Goal: Task Accomplishment & Management: Manage account settings

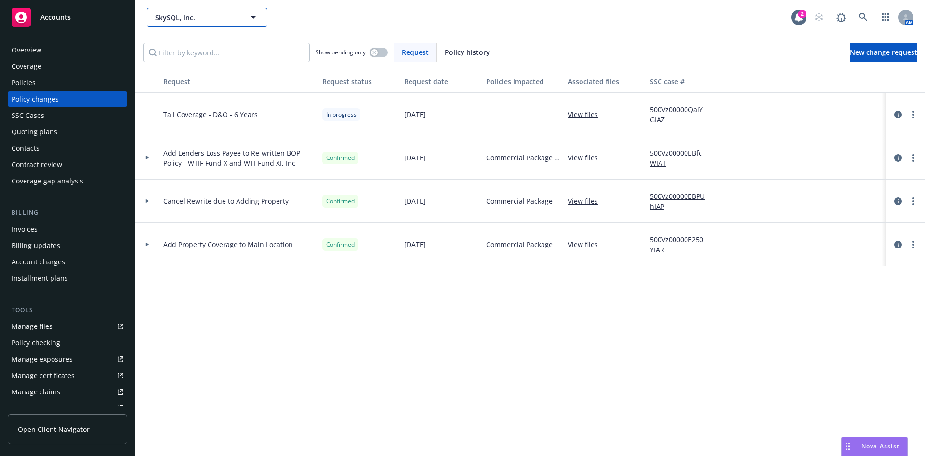
click at [222, 17] on span "SkySQL, Inc." at bounding box center [196, 18] width 83 height 10
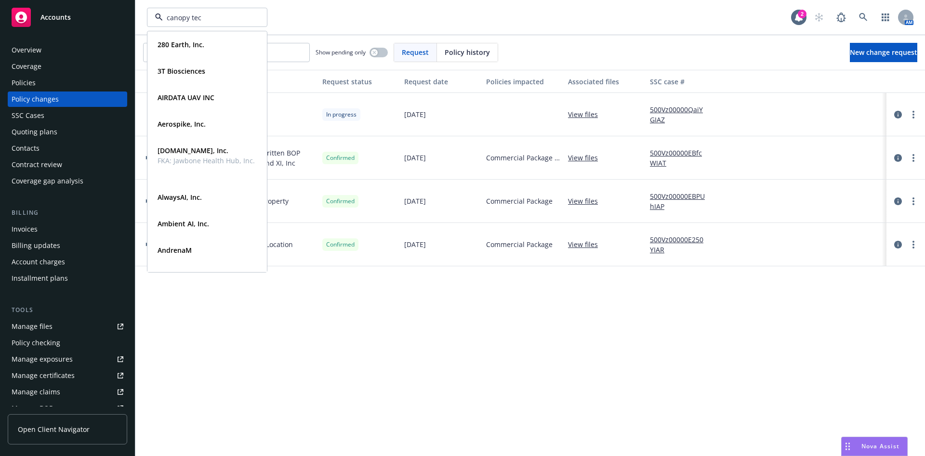
type input "canopy tech"
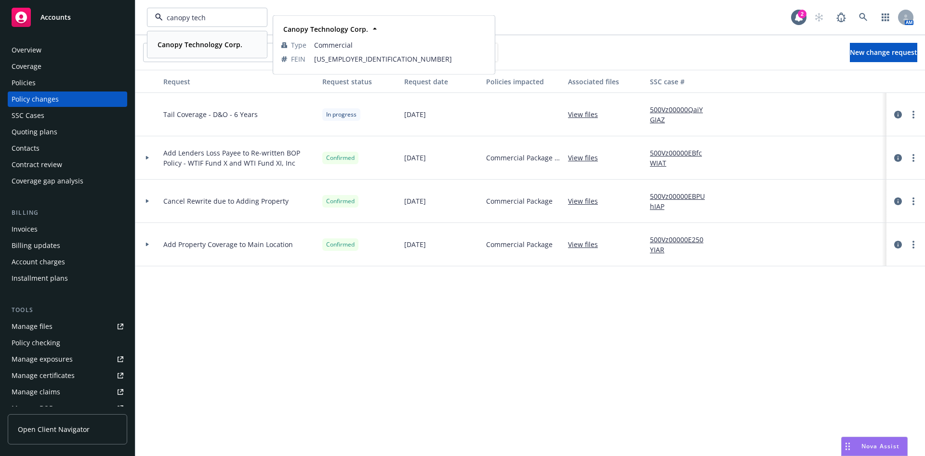
click at [224, 49] on span "Canopy Technology Corp." at bounding box center [200, 44] width 85 height 10
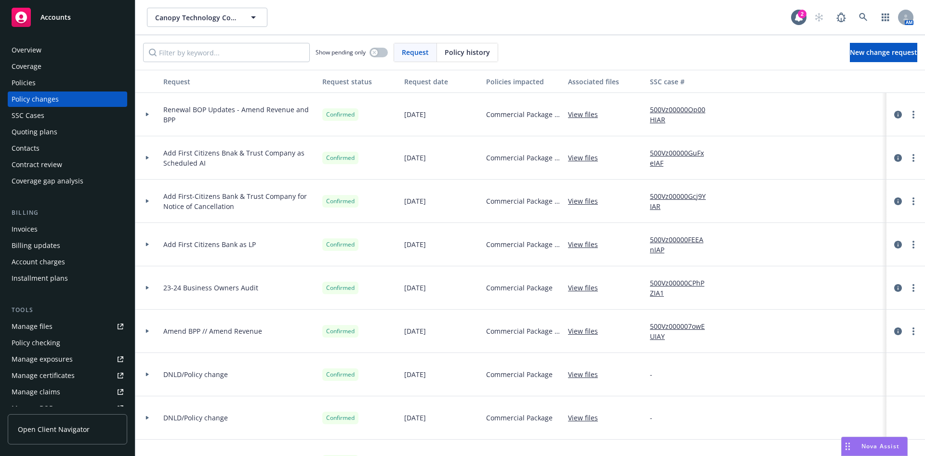
click at [78, 133] on div "Quoting plans" at bounding box center [68, 131] width 112 height 15
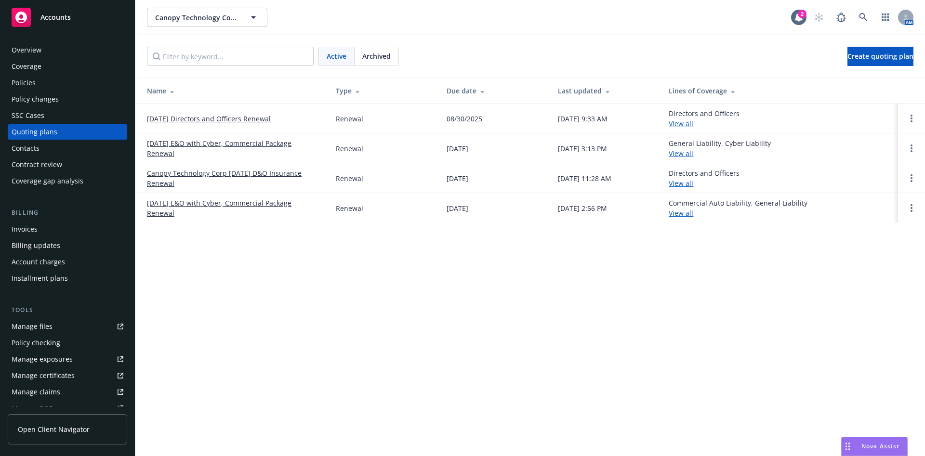
click at [261, 118] on link "[DATE] Directors and Officers Renewal" at bounding box center [209, 119] width 124 height 10
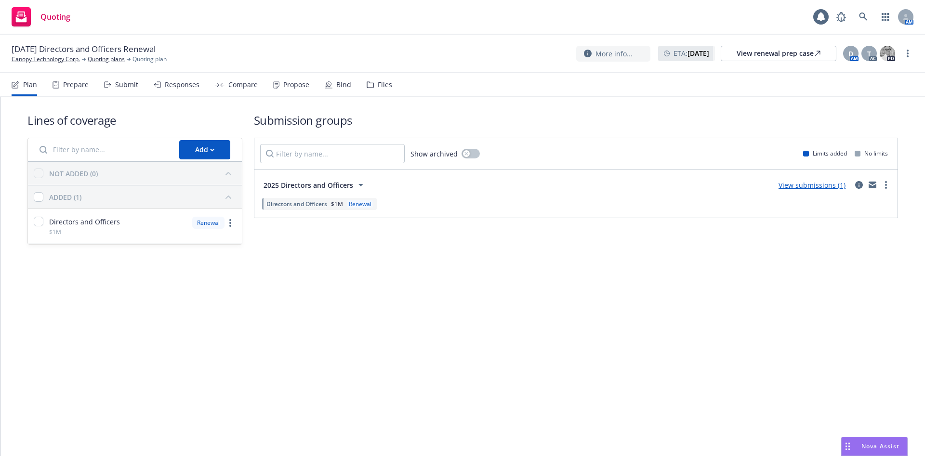
click at [286, 88] on div "Propose" at bounding box center [296, 85] width 26 height 8
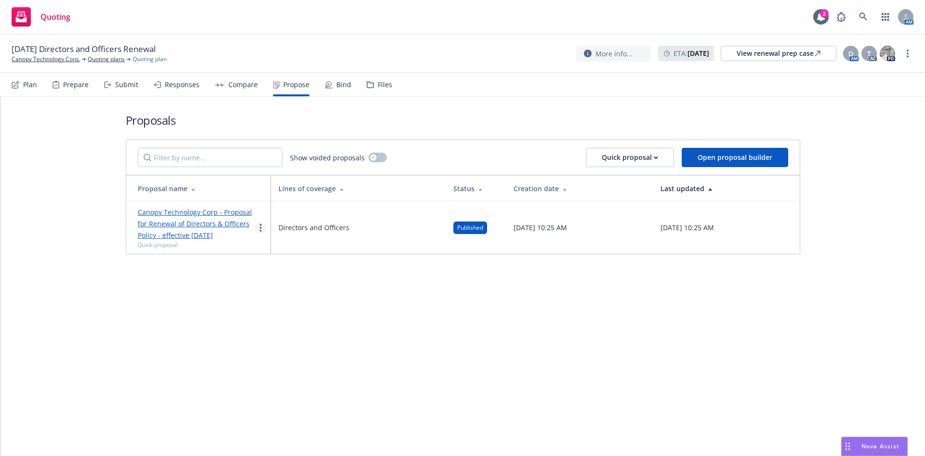
click at [260, 223] on link "more" at bounding box center [261, 228] width 12 height 12
click at [282, 287] on span "Log client response" at bounding box center [298, 289] width 86 height 9
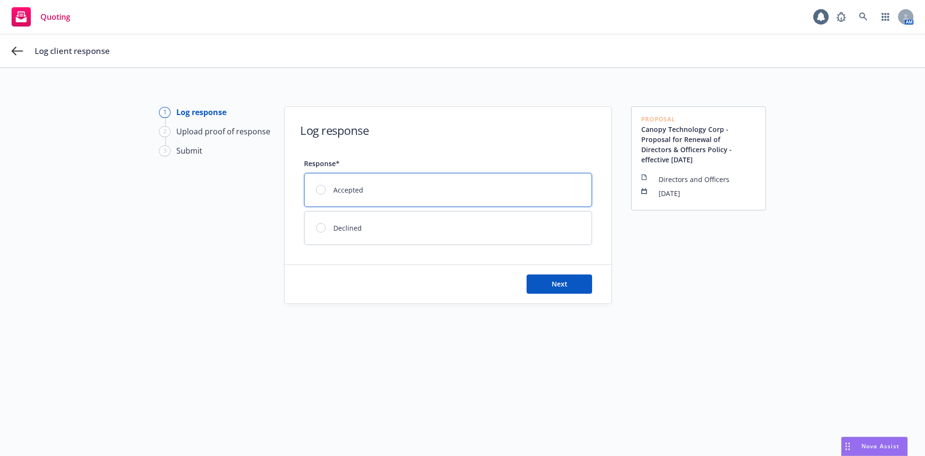
click at [370, 175] on div "Accepted" at bounding box center [447, 189] width 287 height 33
click at [537, 280] on button "Next" at bounding box center [559, 284] width 66 height 19
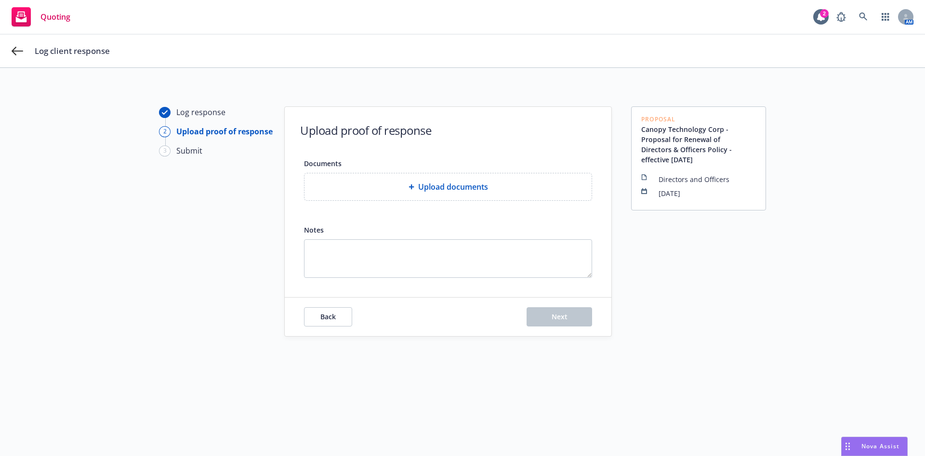
click at [359, 194] on div "Upload documents" at bounding box center [447, 186] width 287 height 27
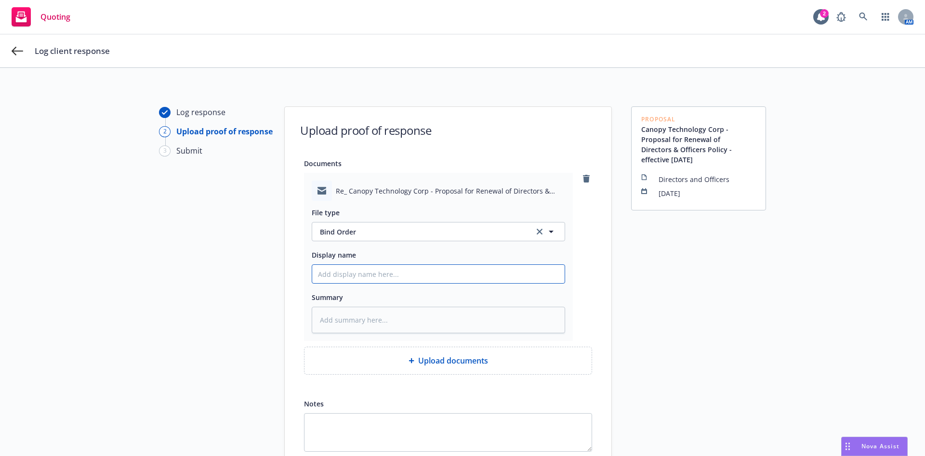
click at [450, 276] on input "Display name" at bounding box center [438, 274] width 252 height 18
type textarea "x"
type input "C"
type textarea "x"
type input "Cl"
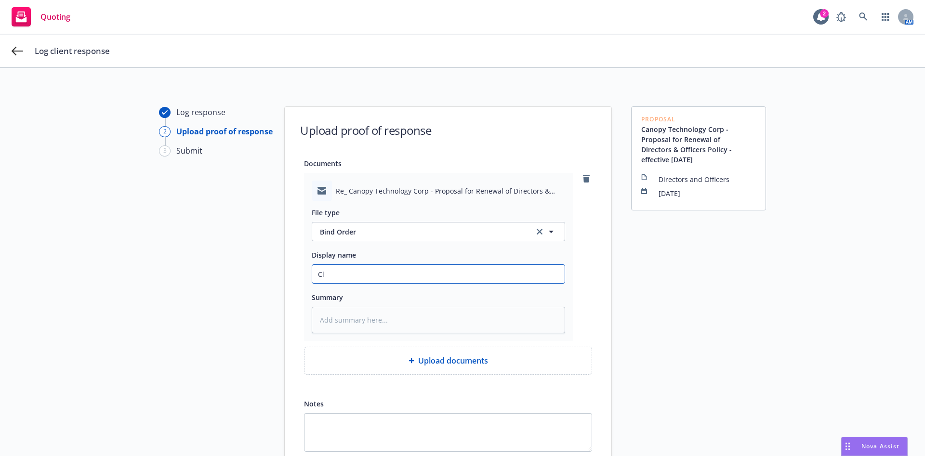
type textarea "x"
type input "Cli"
type textarea "x"
type input "Clie"
type textarea "x"
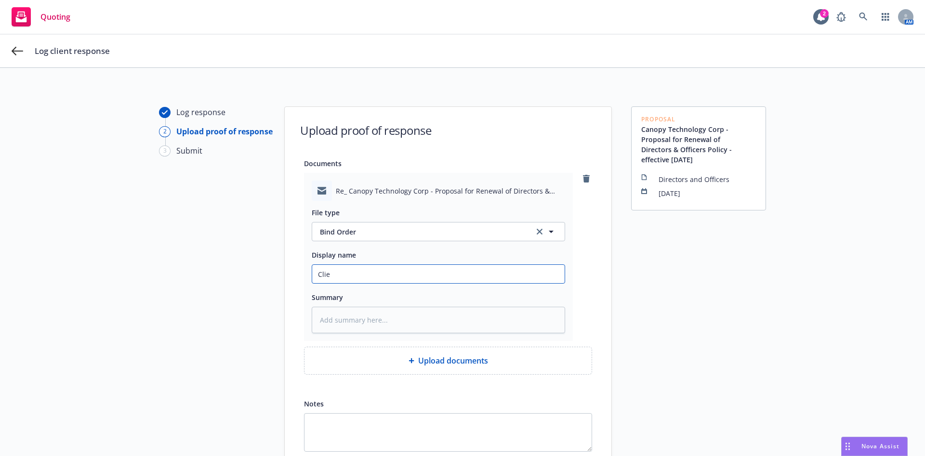
type input "Clien"
type textarea "x"
type input "Client"
type textarea "x"
type input "Client:"
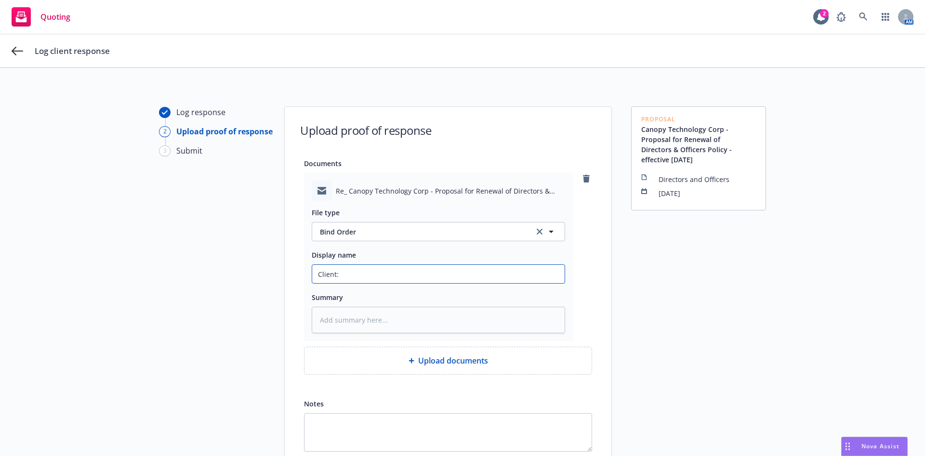
type textarea "x"
type input "Client:"
type textarea "x"
type input "Client: B"
type textarea "x"
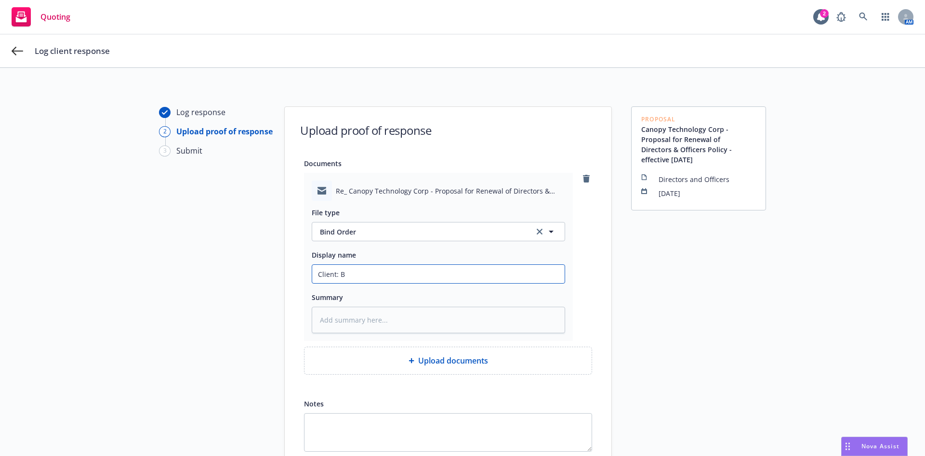
type input "Client: Bi"
type textarea "x"
type input "Client: Bin"
type textarea "x"
type input "Client: Bind"
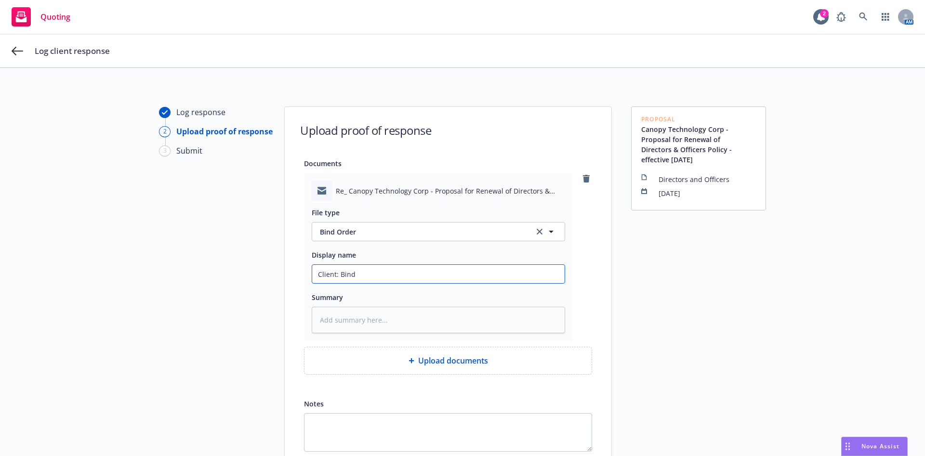
type textarea "x"
type input "Client: Bind c"
type textarea "x"
type input "Client: Bind co"
type textarea "x"
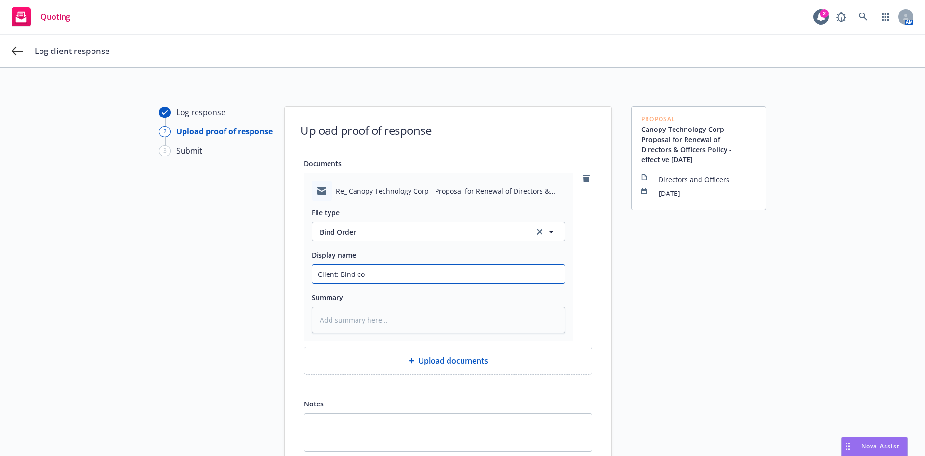
type input "Client: Bind cov"
type textarea "x"
type input "Client: Bind cove"
type textarea "x"
type input "Client: Bind cover"
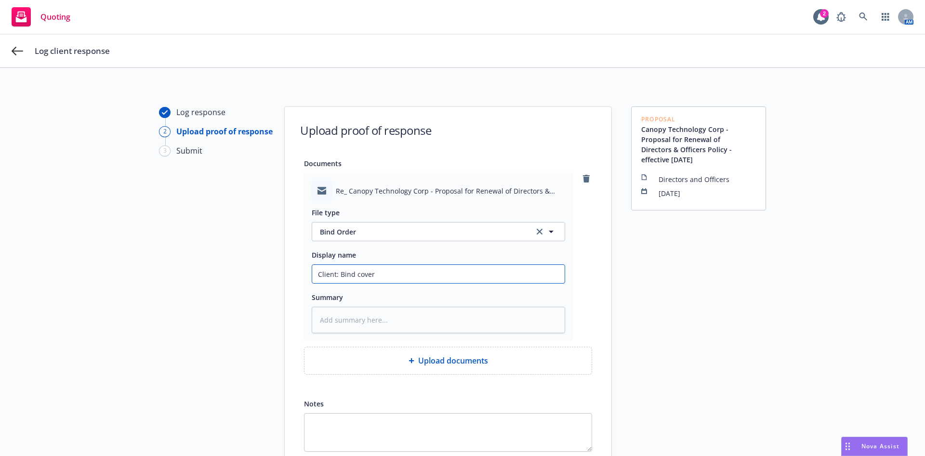
type textarea "x"
type input "Client: Bind covera"
type textarea "x"
type input "Client: Bind coverage"
type textarea "x"
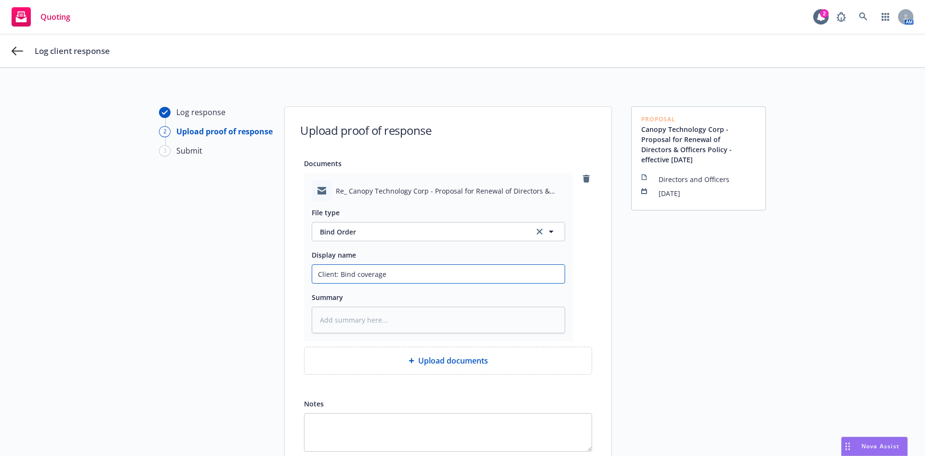
type input "Client: Bind coverage f"
type textarea "x"
type input "Client: Bind coverage fo"
type textarea "x"
type input "Client: Bind coverage for"
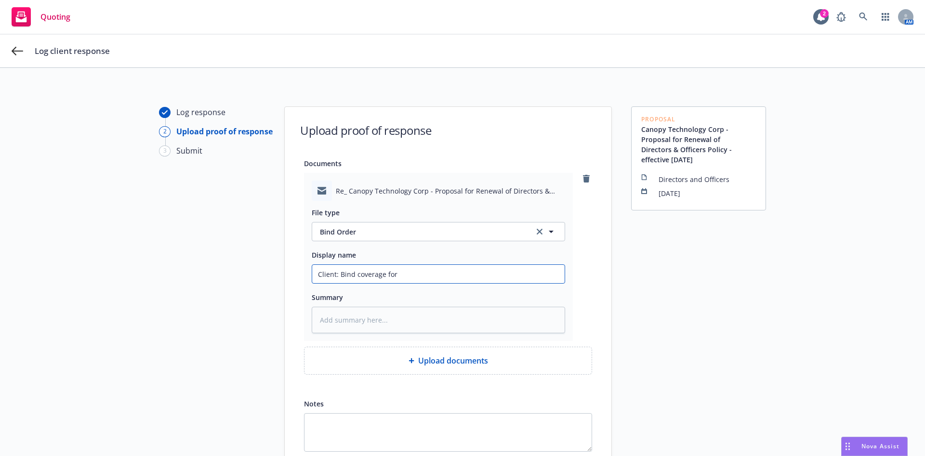
type textarea "x"
type input "Client: Bind coverage for"
type textarea "x"
type input "Client: Bind coverage for $"
type textarea "x"
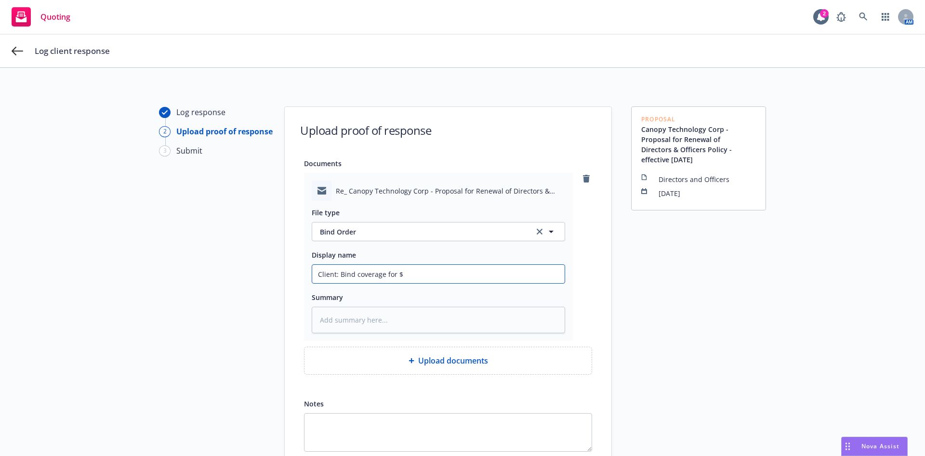
type input "Client: Bind coverage for $2"
type textarea "x"
type input "Client: Bind coverage for $2M"
type textarea "x"
type input "Client: Bind coverage for $2M"
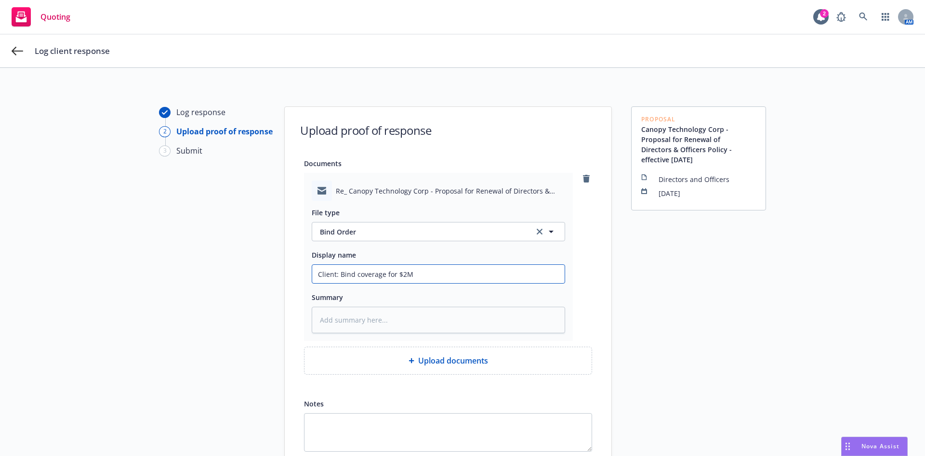
type textarea "x"
type input "Client: Bind coverage for $2M P"
type textarea "x"
type input "Client: Bind coverage for $2M"
type textarea "x"
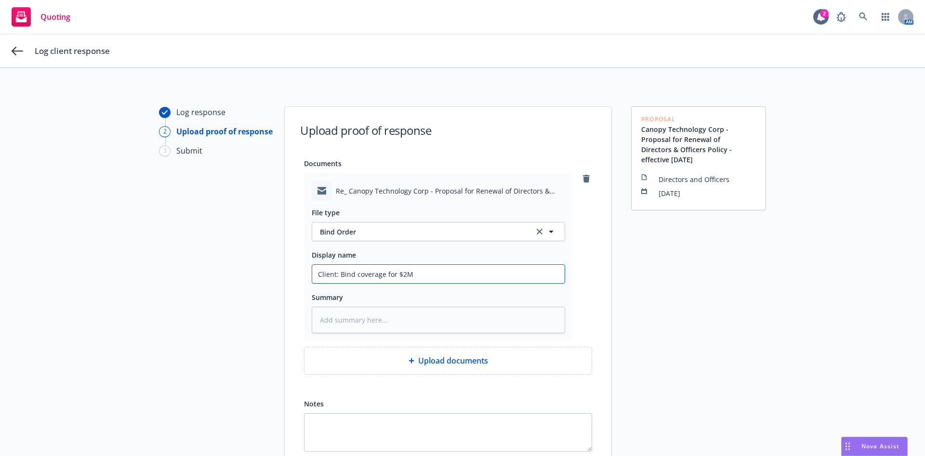
type input "Client: Bind coverage for $2M o"
type textarea "x"
type input "Client: Bind coverage for $2M op"
type textarea "x"
type input "Client: Bind coverage for $2M opt"
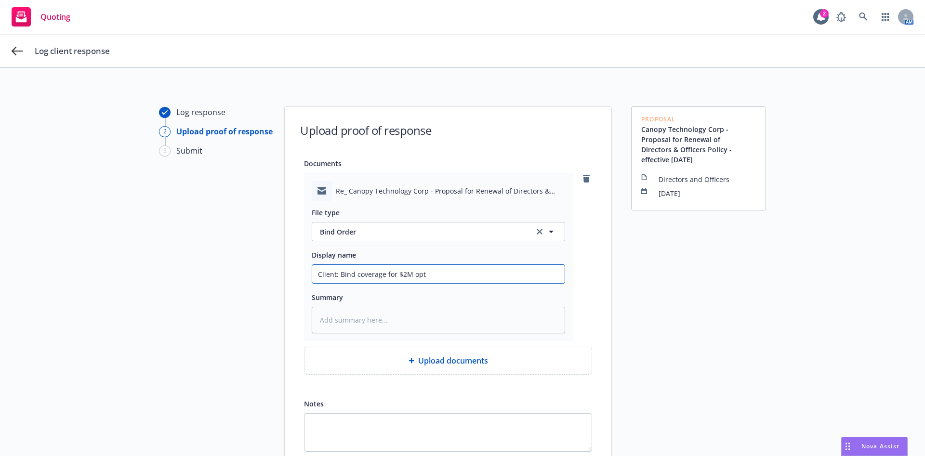
type textarea "x"
type input "Client: Bind coverage for $2M opti"
type textarea "x"
type input "Client: Bind coverage for $2M optio"
type textarea "x"
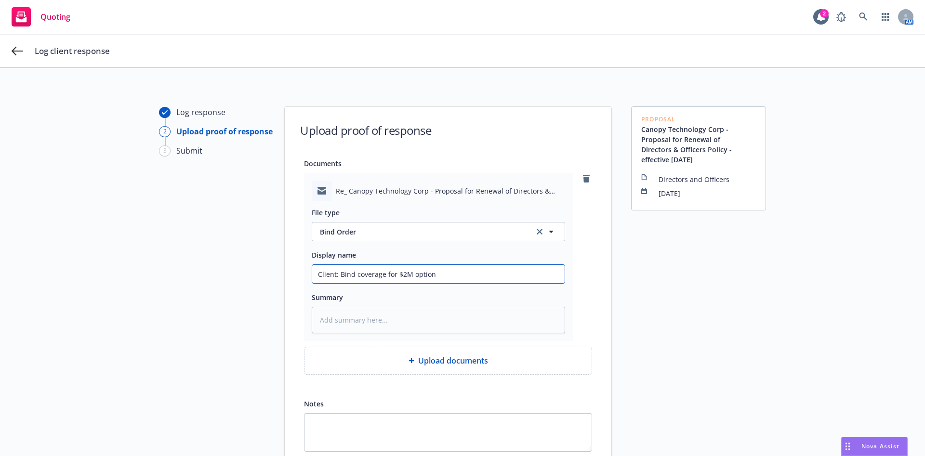
type input "Client: Bind coverage for $2M option"
click at [594, 327] on div "Documents Re_ Canopy Technology Corp - Proposal for Renewal of Directors & Offi…" at bounding box center [448, 305] width 327 height 294
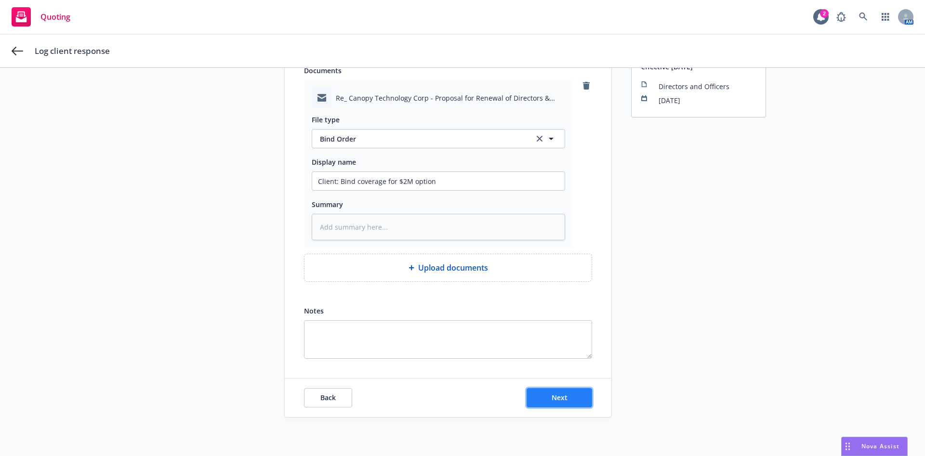
click at [567, 392] on button "Next" at bounding box center [559, 397] width 66 height 19
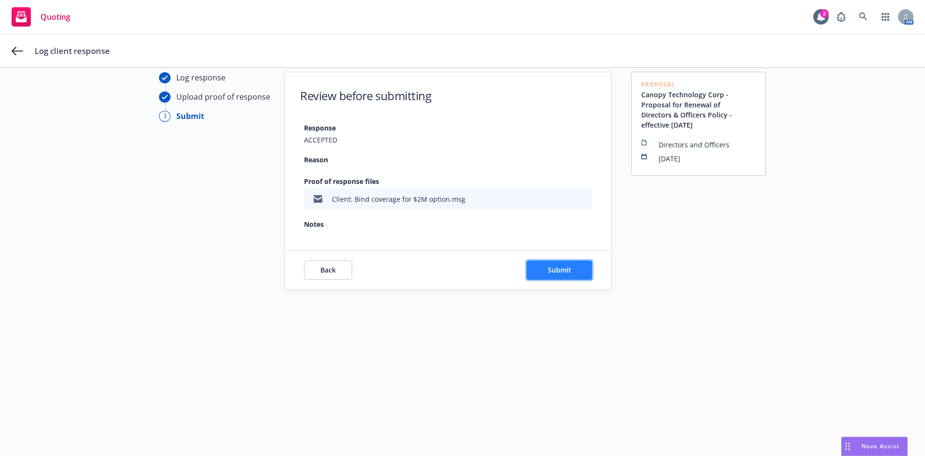
click at [555, 270] on span "Submit" at bounding box center [560, 269] width 24 height 9
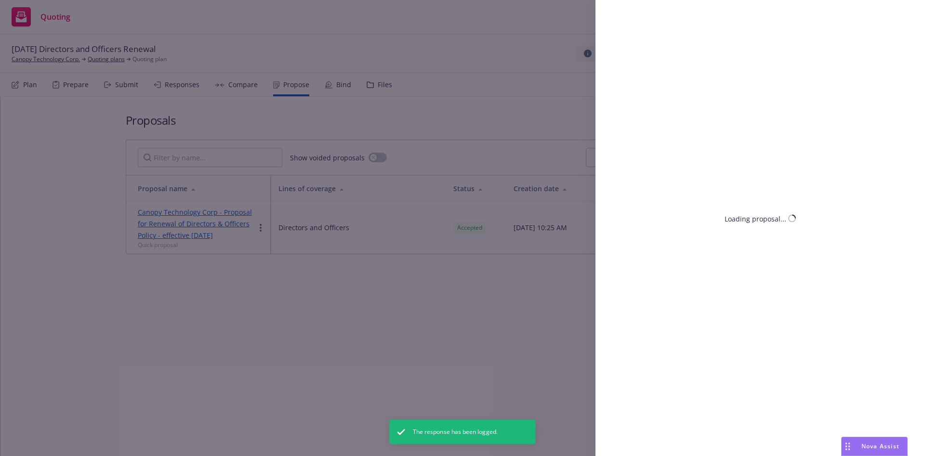
click at [667, 295] on div "Loading proposal..." at bounding box center [759, 228] width 329 height 456
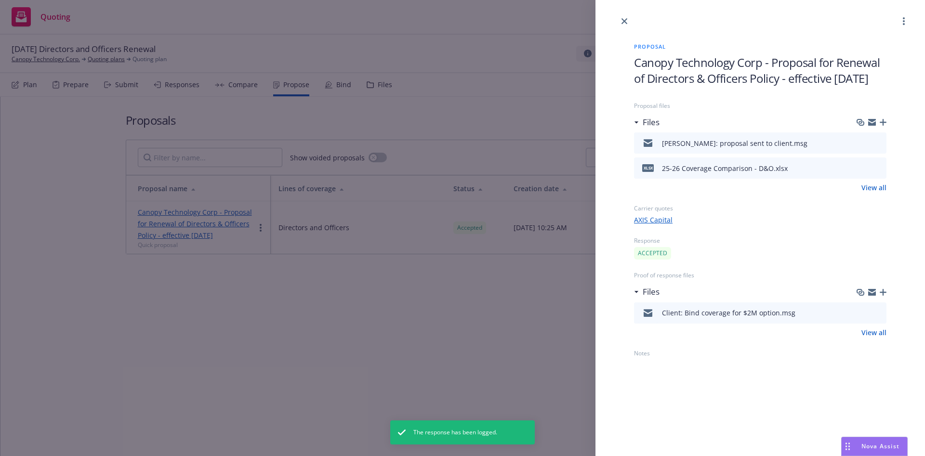
click at [458, 274] on div "Proposal Canopy Technology Corp - Proposal for Renewal of Directors & Officers …" at bounding box center [462, 228] width 925 height 456
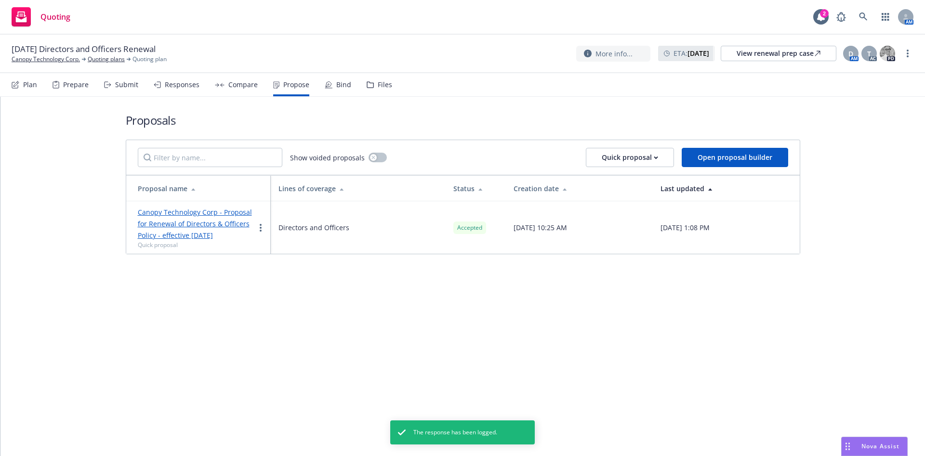
click at [341, 95] on div "Bind" at bounding box center [338, 84] width 26 height 23
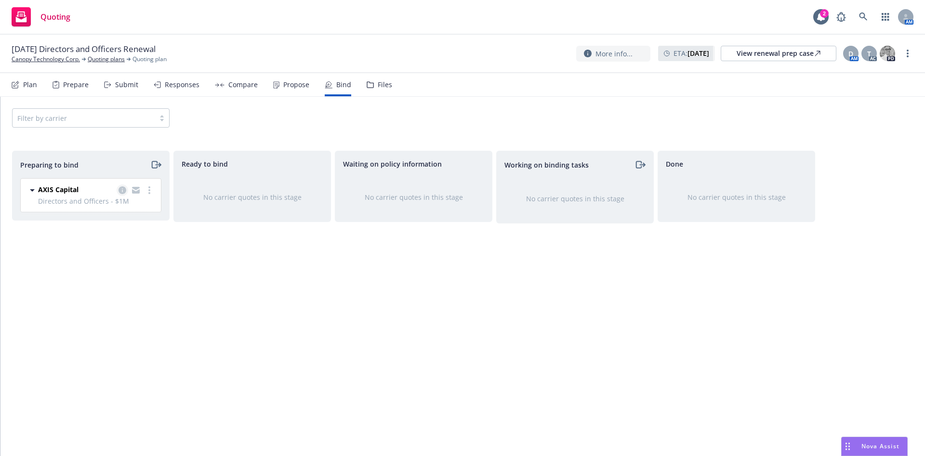
click at [120, 188] on icon "copy logging email" at bounding box center [122, 190] width 8 height 8
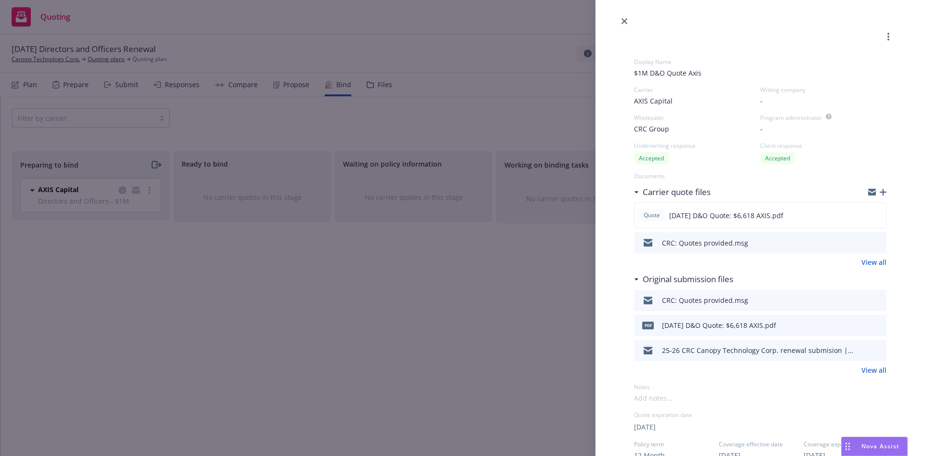
click at [880, 189] on icon "button" at bounding box center [883, 192] width 7 height 7
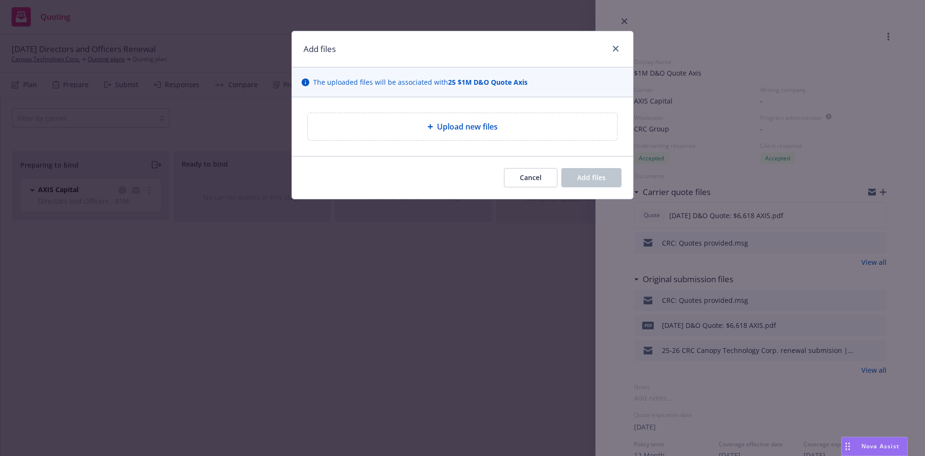
click at [421, 126] on div "Upload new files" at bounding box center [463, 127] width 294 height 12
type textarea "x"
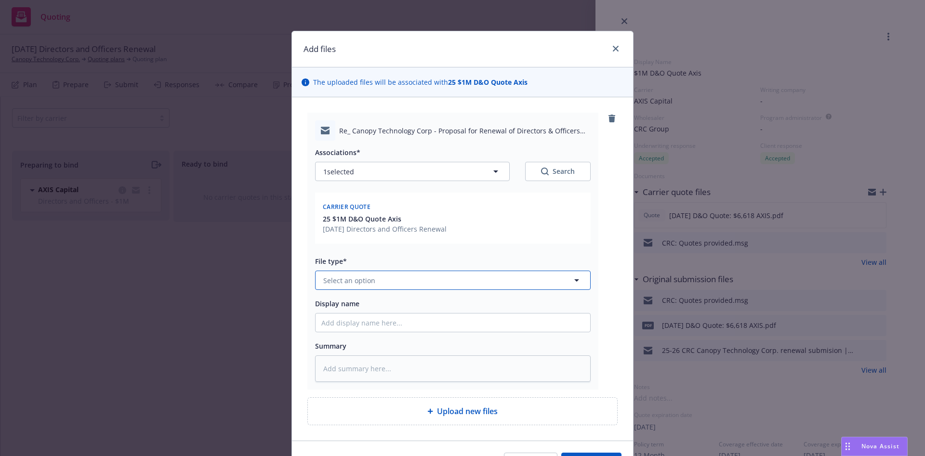
click at [527, 283] on button "Select an option" at bounding box center [453, 280] width 276 height 19
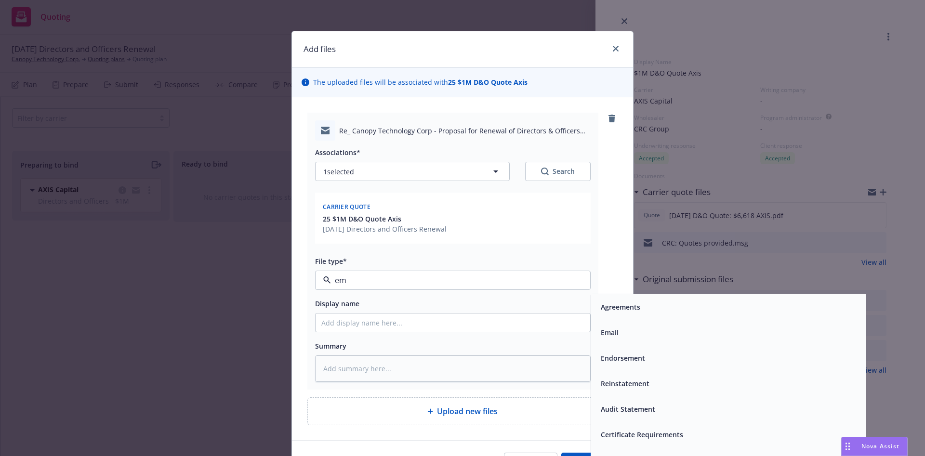
type input "ema"
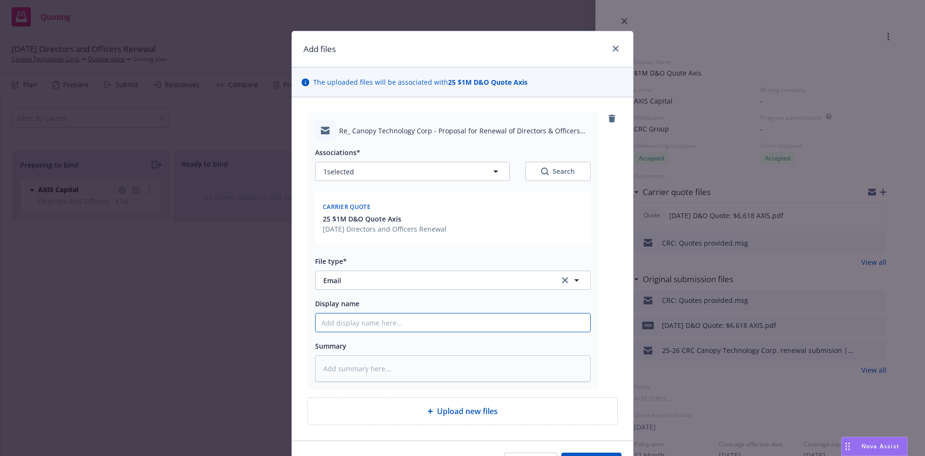
type textarea "x"
type input "E"
type textarea "x"
type input "Er"
type textarea "x"
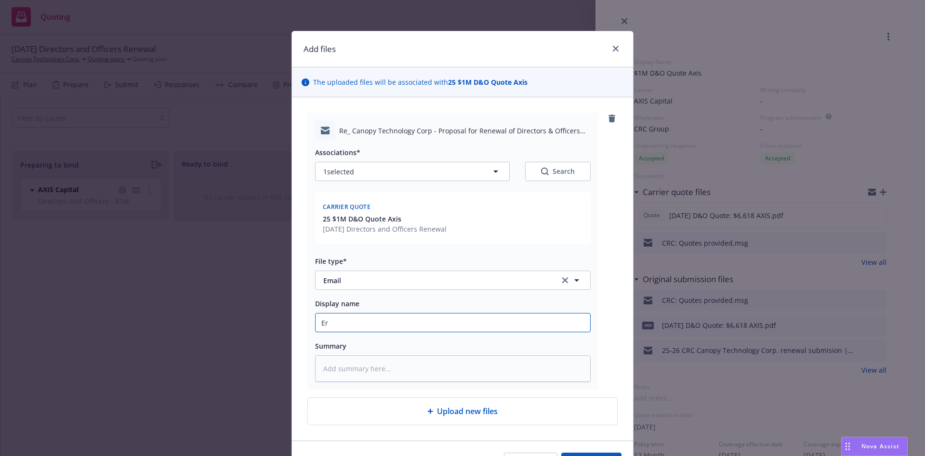
type input "Eri"
type textarea "x"
type input "Erik"
type textarea "x"
type input "Erik:"
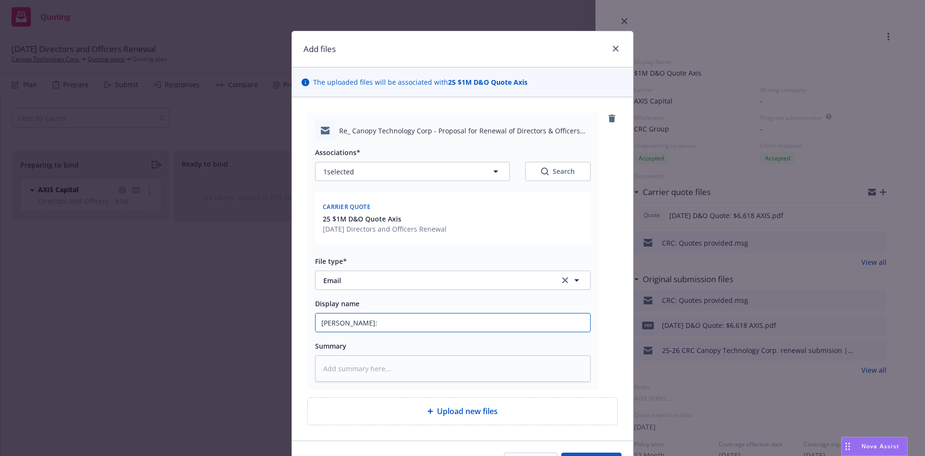
type textarea "x"
type input "Erik:"
type textarea "x"
type input "Erik: I"
type textarea "x"
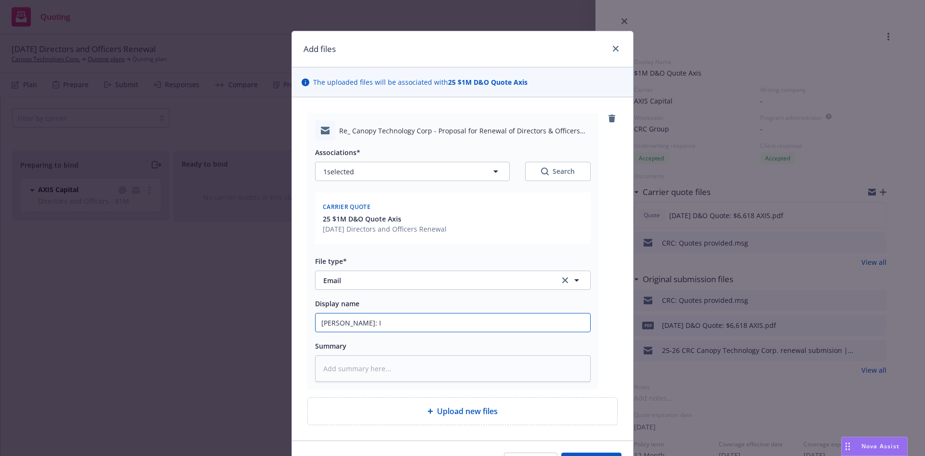
type input "Erik: It"
type textarea "x"
type input "Erik: Item"
type textarea "x"
type input "Erik: Items"
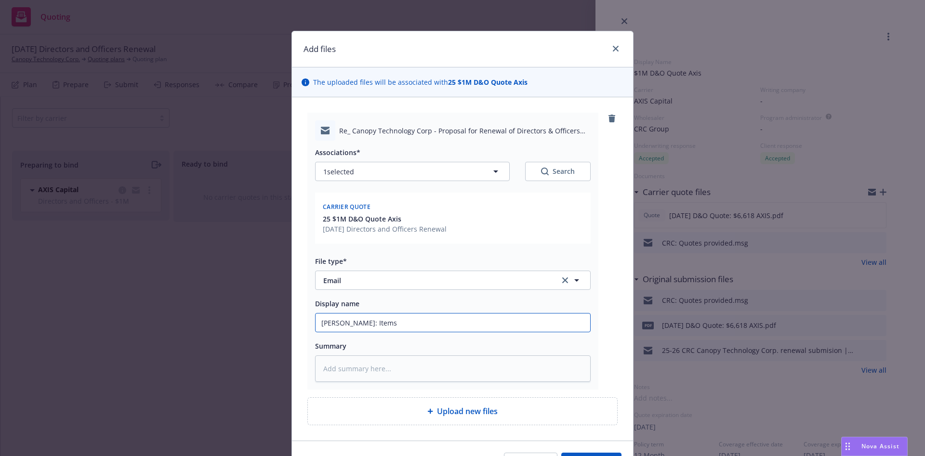
type textarea "x"
type input "Erik: Items t"
type textarea "x"
type input "Erik: Items th"
type textarea "x"
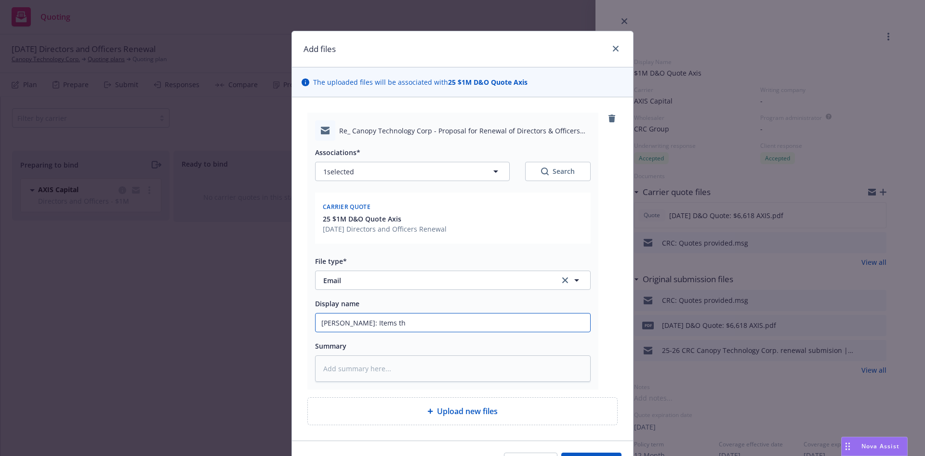
type input "Erik: Items tha"
type textarea "x"
type input "Erik: Items that"
type textarea "x"
type input "Erik: Items that"
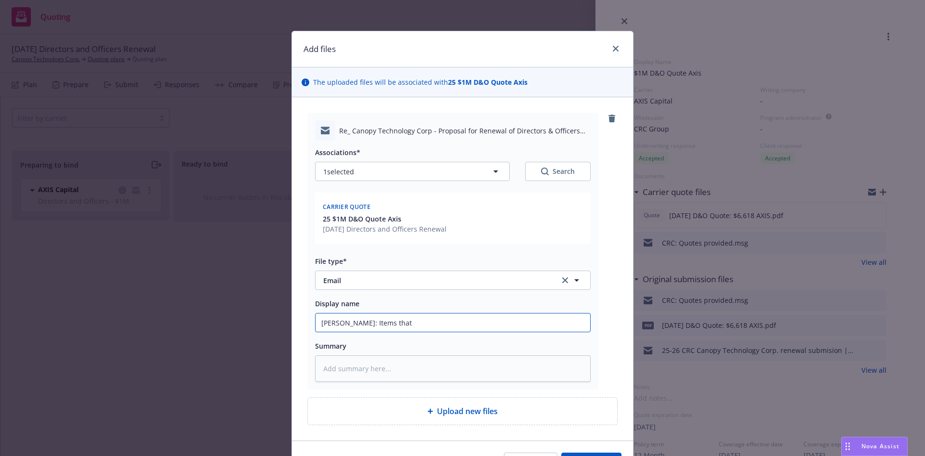
type textarea "x"
type input "Erik: Items that a"
type textarea "x"
type input "Erik: Items that ar"
type textarea "x"
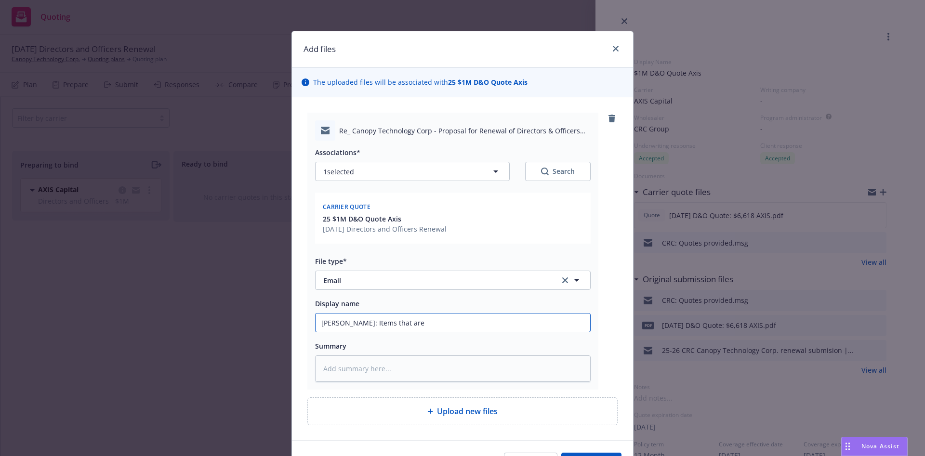
type input "Erik: Items that are"
type textarea "x"
type input "Erik: Items that are n"
type textarea "x"
type input "Erik: Items that are ne"
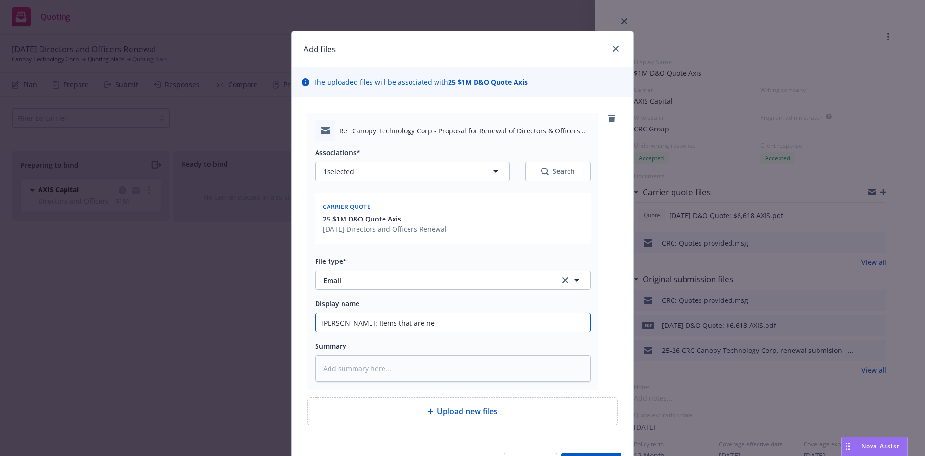
type textarea "x"
type input "Erik: Items that are nee"
type textarea "x"
type input "Erik: Items that are need"
type textarea "x"
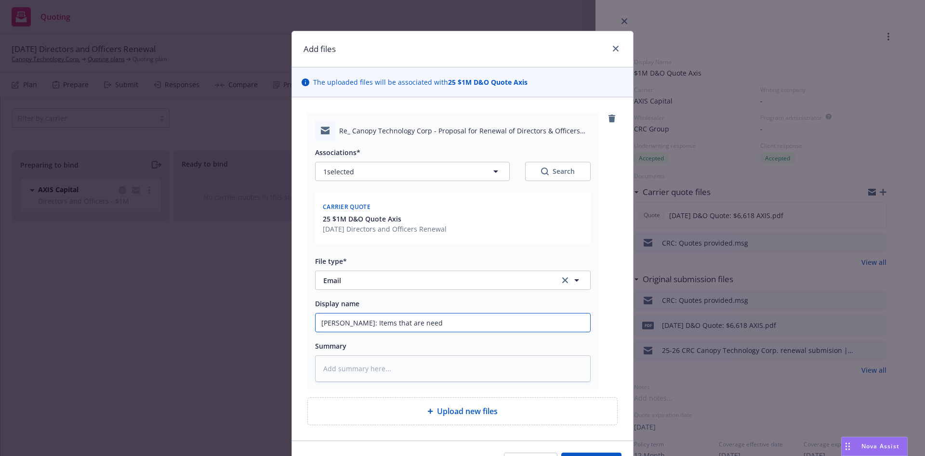
type input "Erik: Items that are neede"
type textarea "x"
type input "Erik: Items that are needed"
type textarea "x"
type input "Erik: Items that are needed"
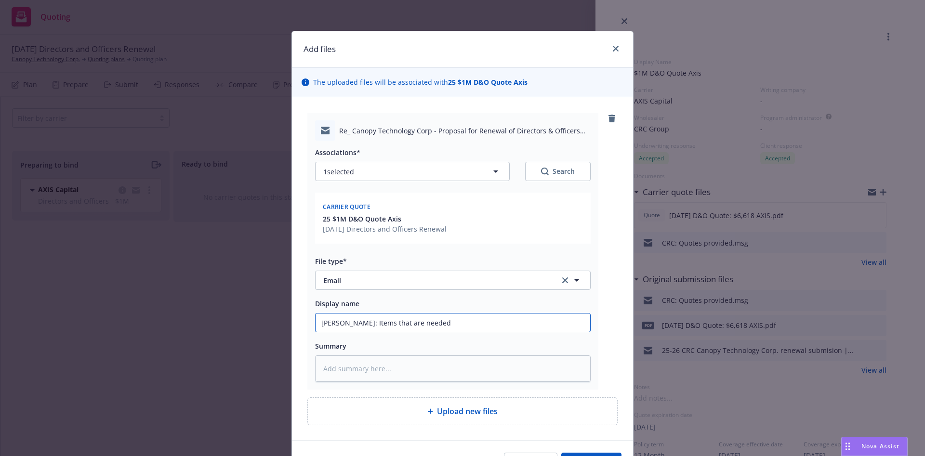
type textarea "x"
type input "Erik: Items that are needed s"
type textarea "x"
type input "Erik: Items that are needed sti"
type textarea "x"
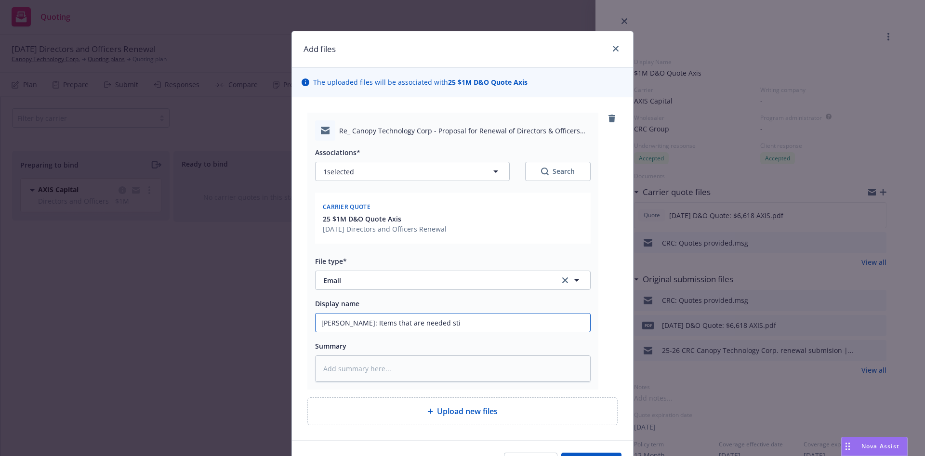
type input "Erik: Items that are needed stil"
type textarea "x"
type input "Erik: Items that are needed still"
type textarea "x"
type input "Erik: Items that are needed stilll"
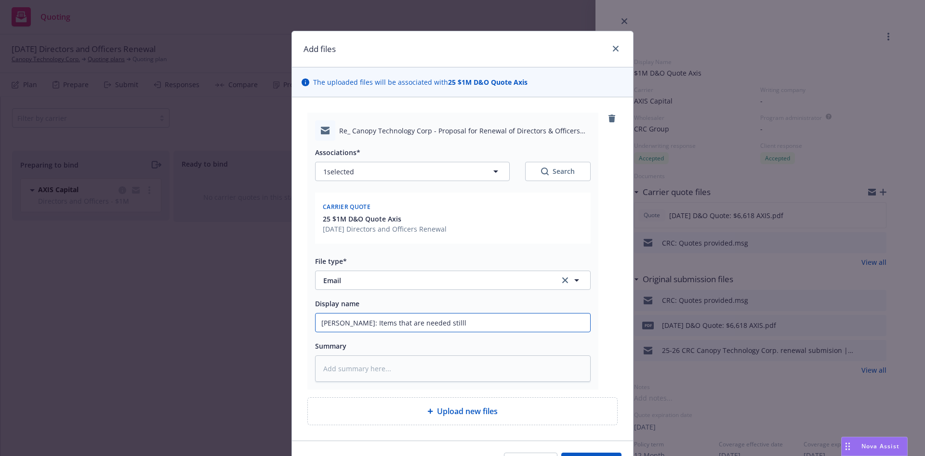
type textarea "x"
type input "Erik: Items that are needed still"
click at [561, 453] on button "Add files" at bounding box center [591, 462] width 60 height 19
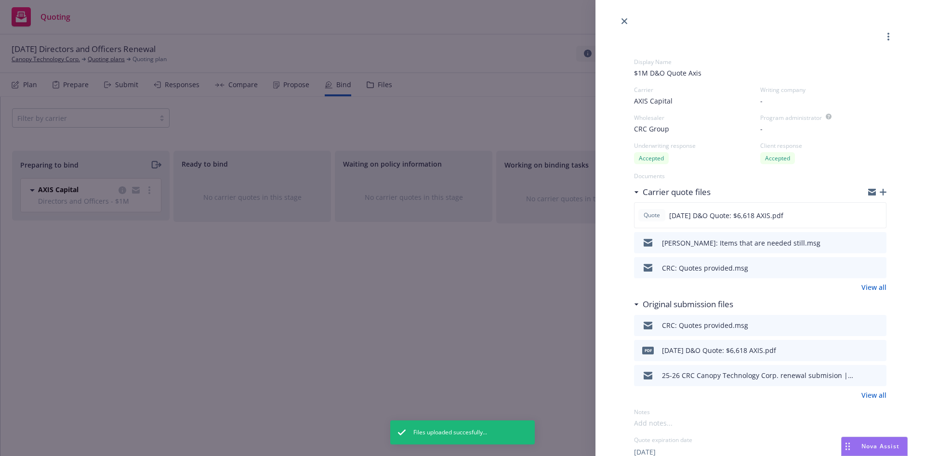
click at [880, 192] on icon "button" at bounding box center [883, 192] width 7 height 7
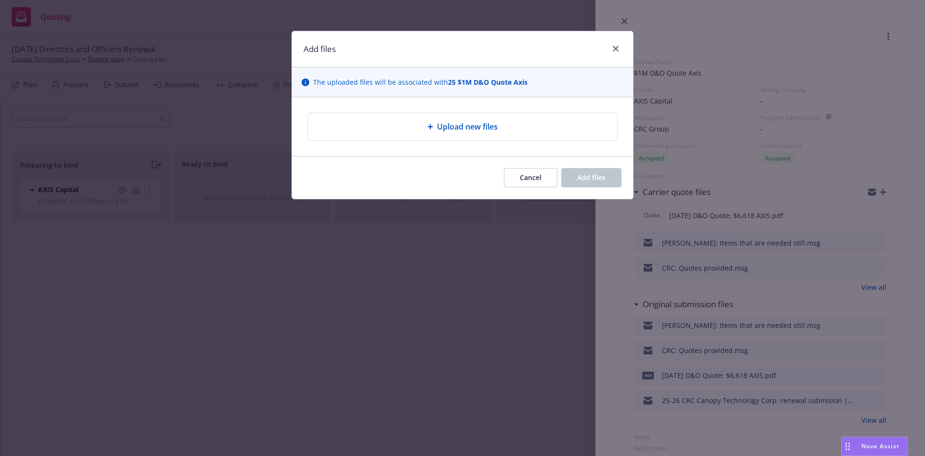
click at [431, 132] on div "Upload new files" at bounding box center [463, 127] width 294 height 12
type textarea "x"
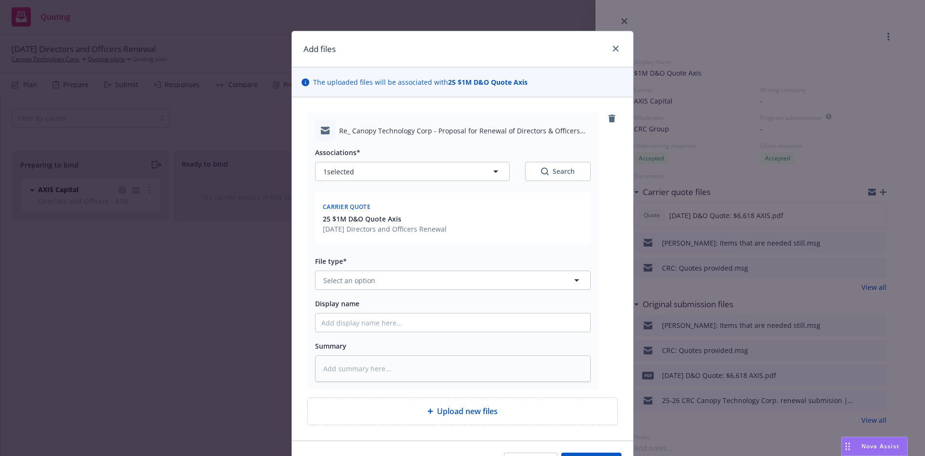
click at [516, 296] on div "Associations* 1 selected Search Carrier quote 25 $1M D&O Quote Axis 08/31/25 Di…" at bounding box center [453, 261] width 276 height 241
click at [516, 288] on button "Select an option" at bounding box center [453, 280] width 276 height 19
type input "ema"
type textarea "x"
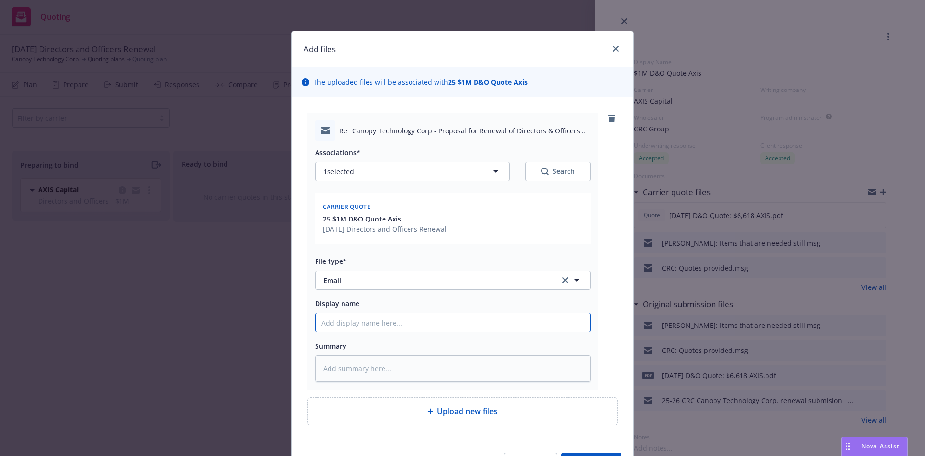
type input "C"
type textarea "x"
type input "Cl"
type textarea "x"
type input "Cli"
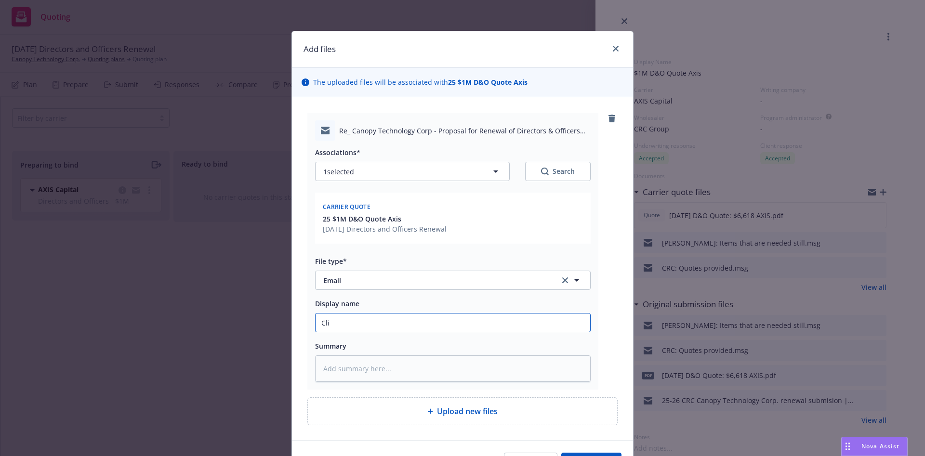
type textarea "x"
type input "Clie"
type textarea "x"
type input "Clien"
type textarea "x"
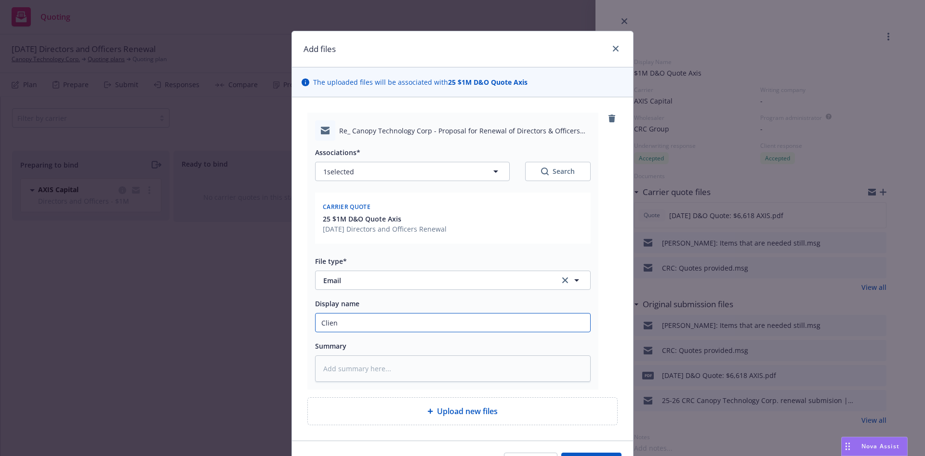
type input "Client"
type textarea "x"
type input "Client:"
type textarea "x"
type input "Client:"
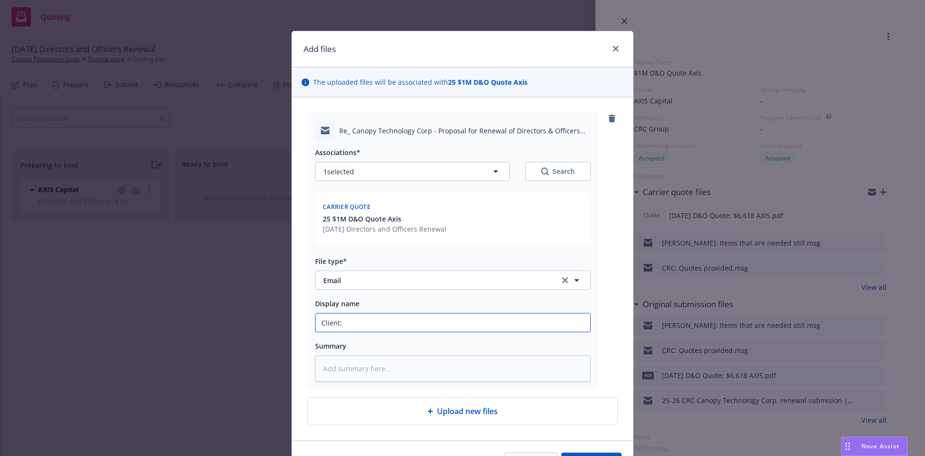
type textarea "x"
type input "Client: R"
type textarea "x"
type input "Client: Re"
type textarea "x"
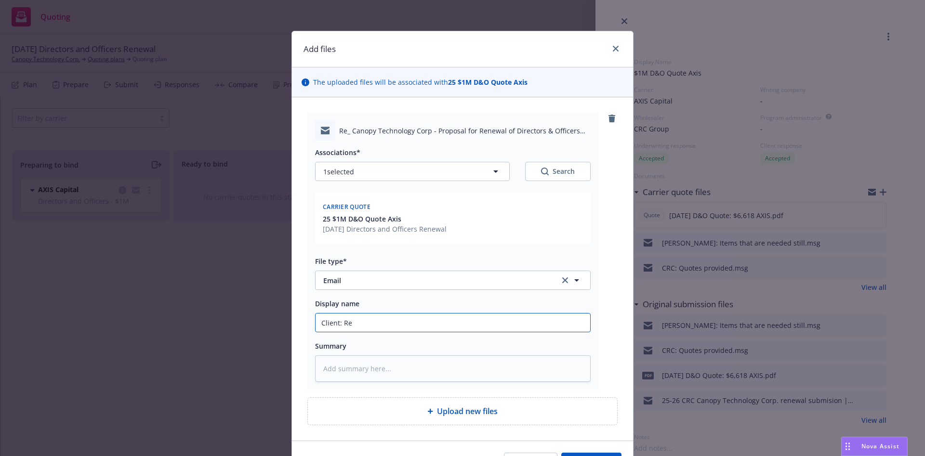
type input "Client: Ref"
type textarea "x"
type input "Client: Refe"
type textarea "x"
type input "Client: Refer"
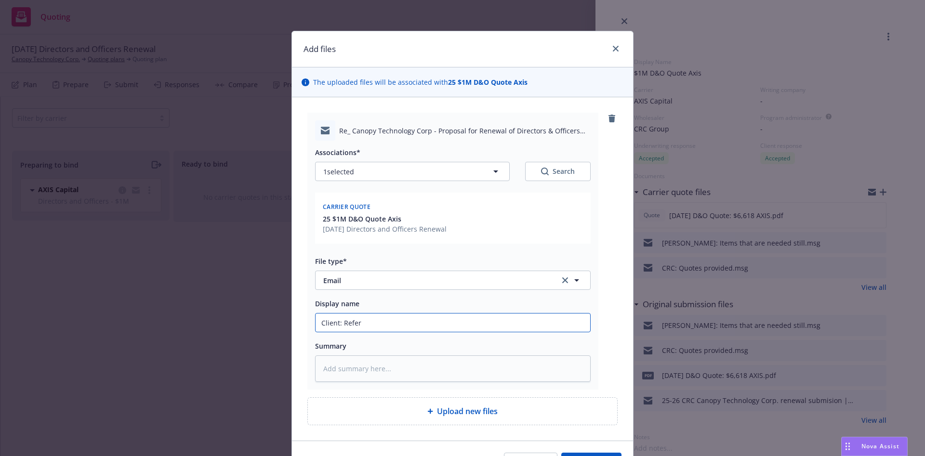
type textarea "x"
type input "Client: Refe"
type textarea "x"
type input "Client: Ref"
type textarea "x"
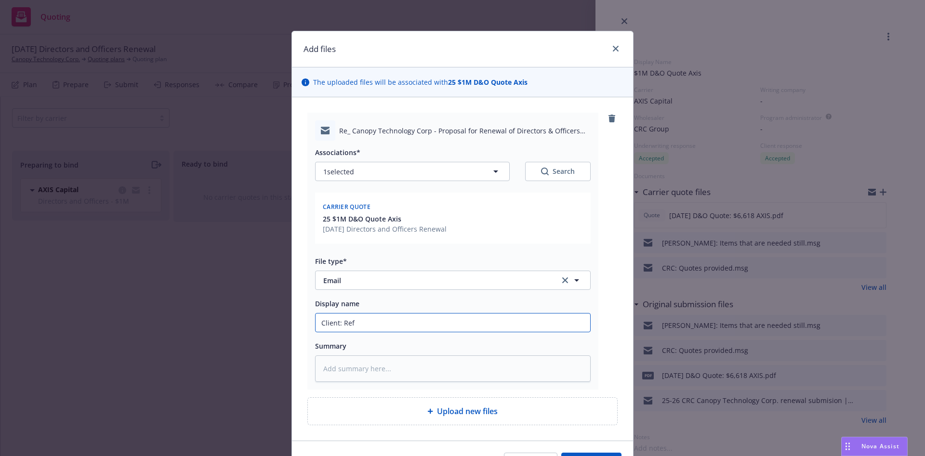
type input "Client: Re"
type textarea "x"
type input "Client: R"
type textarea "x"
type input "Client:"
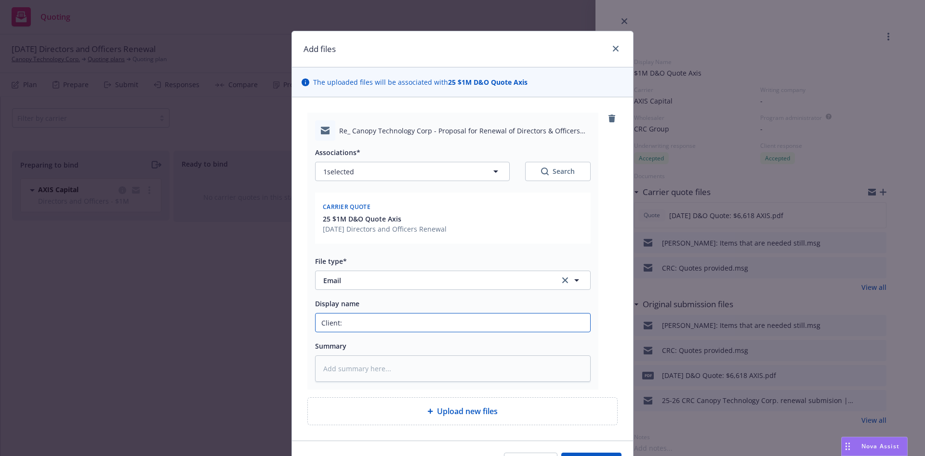
type textarea "x"
type input "Client: f"
type textarea "x"
type input "Client: fi"
type textarea "x"
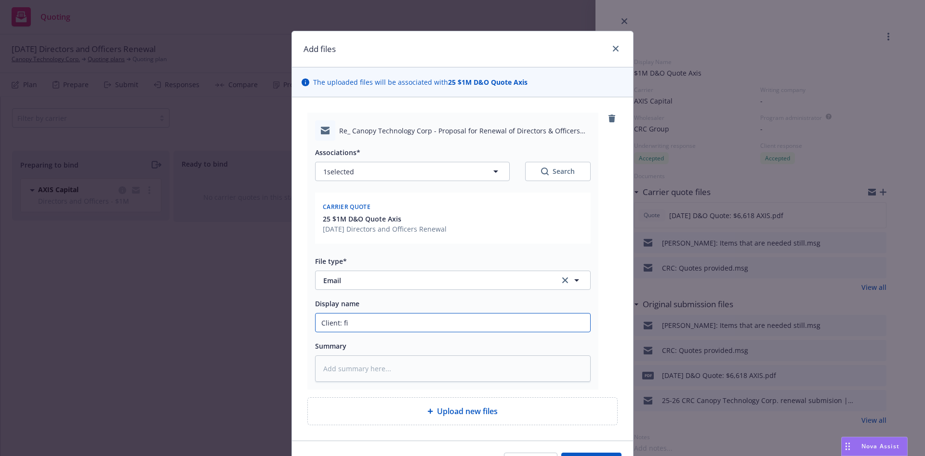
type input "Client: fin"
type textarea "x"
type input "Client: finan"
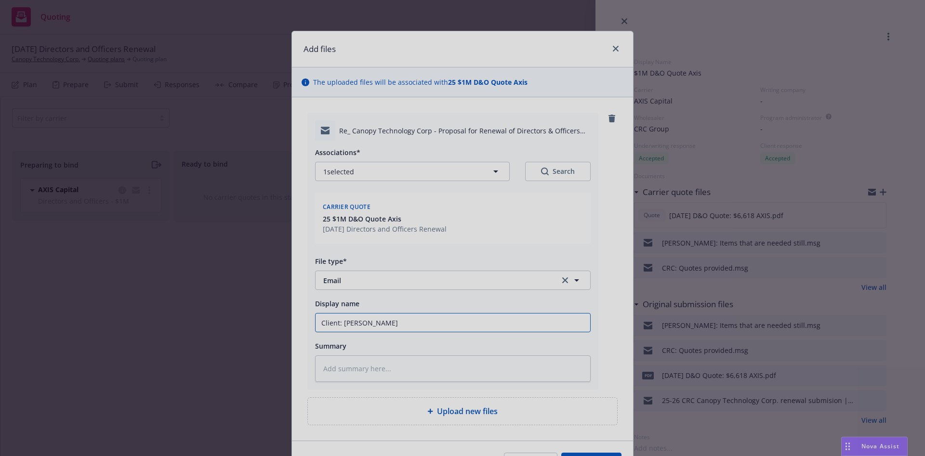
type textarea "x"
type input "Client: financi"
type textarea "x"
type input "Client: financia"
type textarea "x"
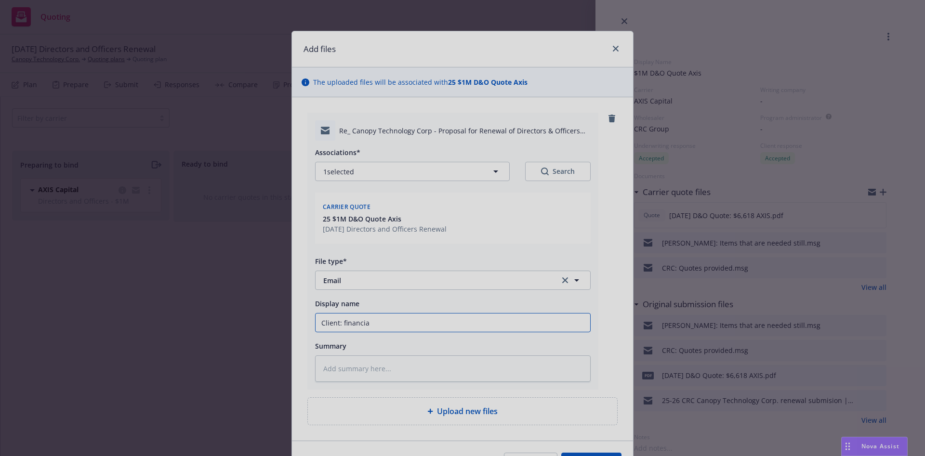
type input "Client: financial"
type textarea "x"
type input "Client: financials"
type textarea "x"
type input "Client: financials"
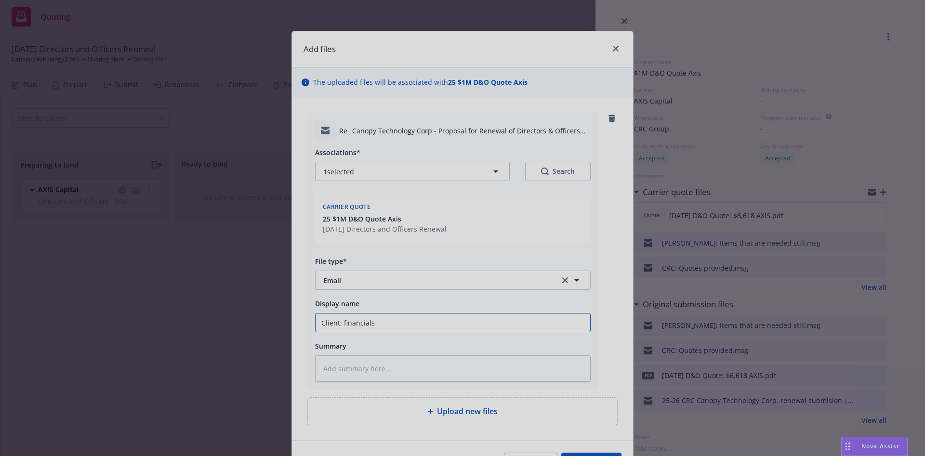
type textarea "x"
type input "Client: financials p"
type textarea "x"
type input "Client: financials pr"
type textarea "x"
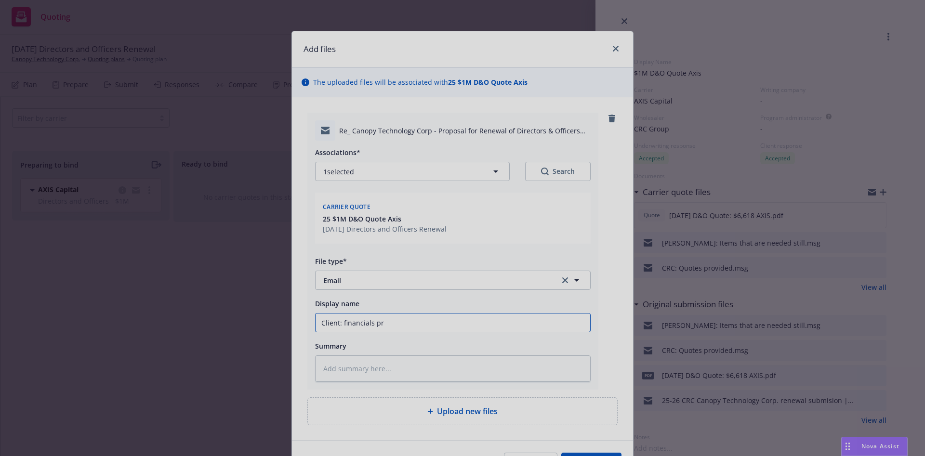
type input "Client: financials pro"
type textarea "x"
click at [561, 453] on button "Add files" at bounding box center [591, 462] width 60 height 19
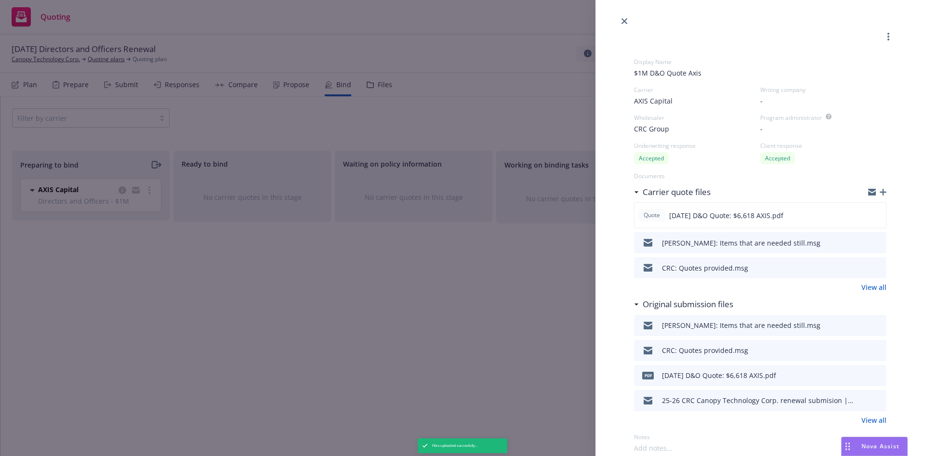
click at [533, 54] on div "Display Name $1M D&O Quote Axis Carrier AXIS Capital Writing company - Wholesal…" at bounding box center [462, 228] width 925 height 456
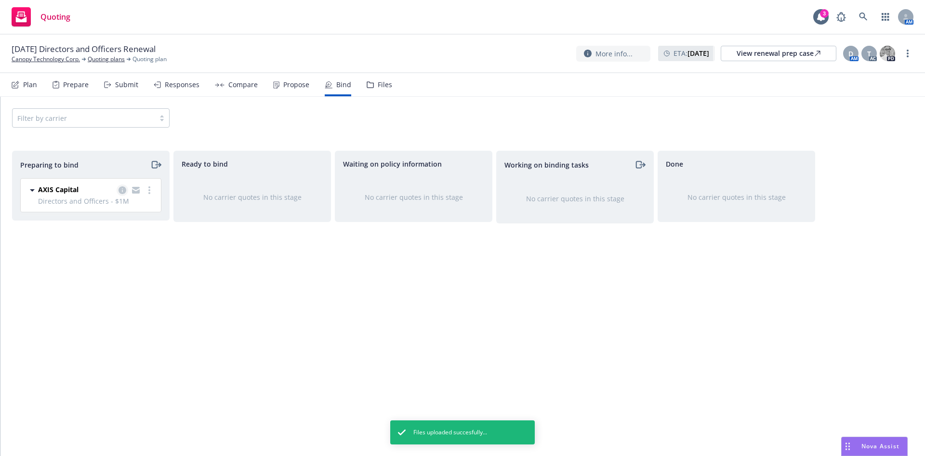
click at [122, 191] on icon "copy logging email" at bounding box center [122, 190] width 8 height 8
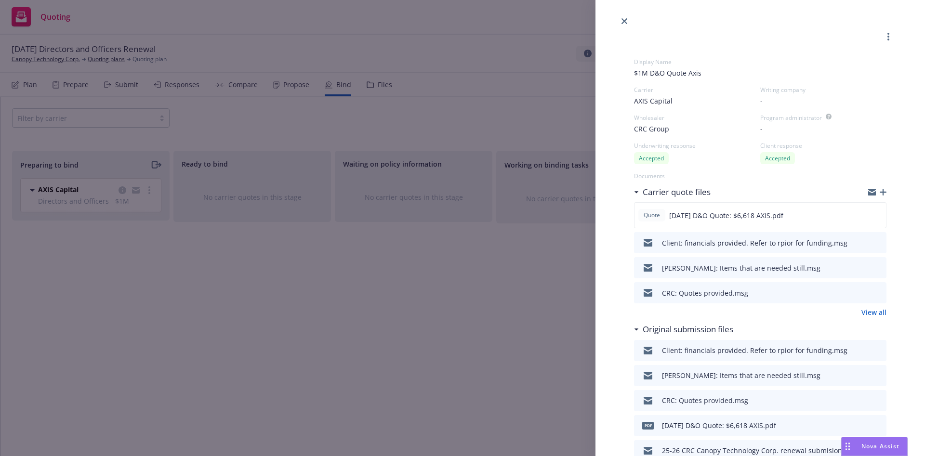
click at [399, 368] on div "Display Name $1M D&O Quote Axis Carrier AXIS Capital Writing company - Wholesal…" at bounding box center [462, 228] width 925 height 456
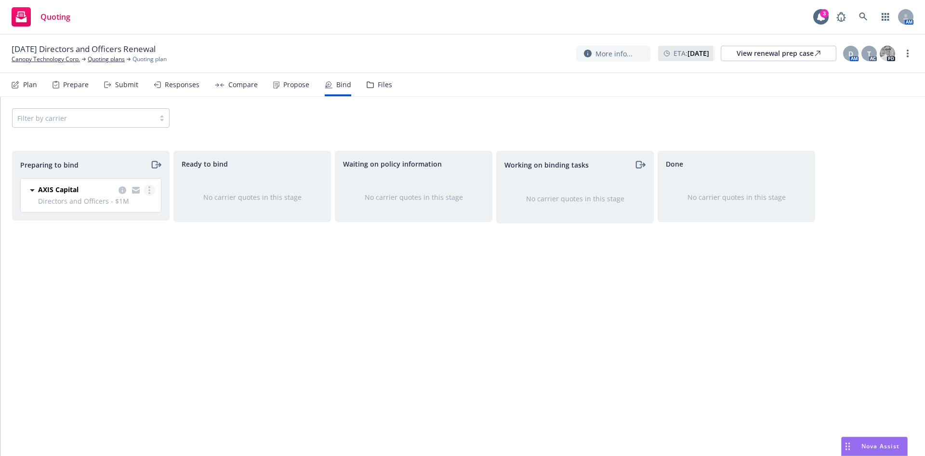
click at [153, 192] on link "more" at bounding box center [150, 190] width 12 height 12
click at [135, 229] on link "Log bind order" at bounding box center [107, 229] width 94 height 19
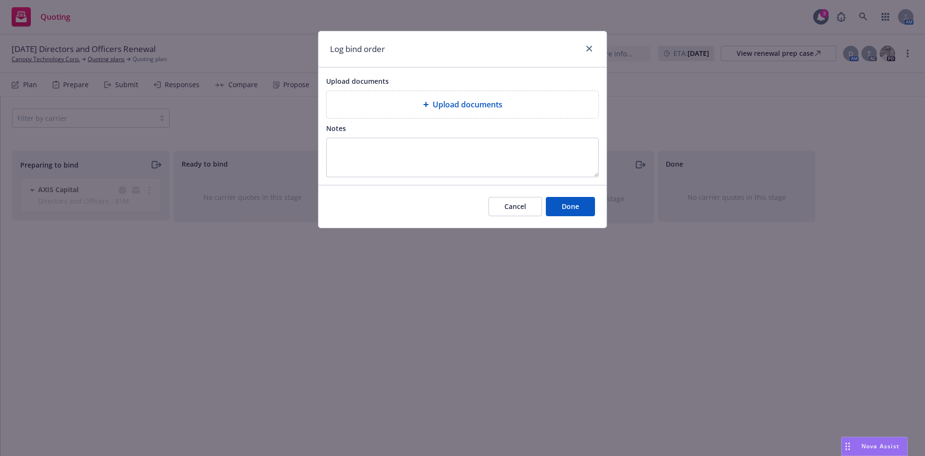
click at [381, 223] on div "Cancel Done" at bounding box center [462, 206] width 288 height 43
click at [575, 94] on div "Upload documents" at bounding box center [463, 104] width 272 height 27
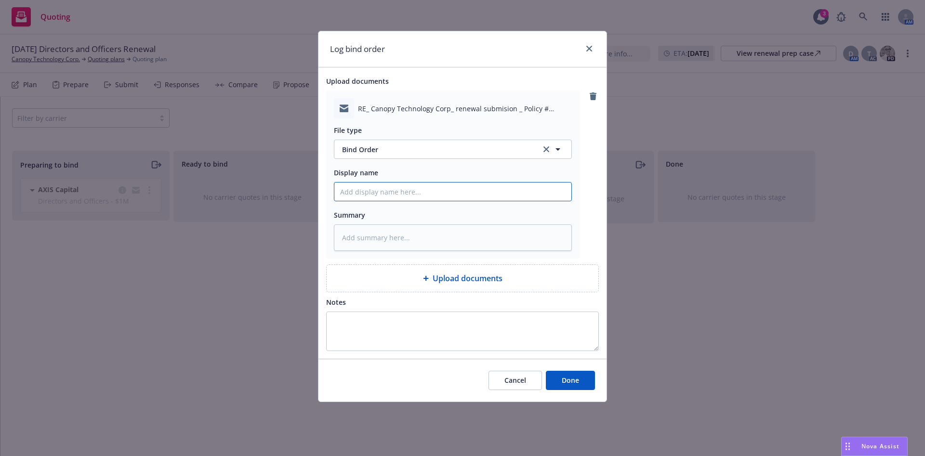
click at [425, 192] on input "Display name" at bounding box center [452, 192] width 237 height 18
click at [546, 371] on button "Done" at bounding box center [570, 380] width 49 height 19
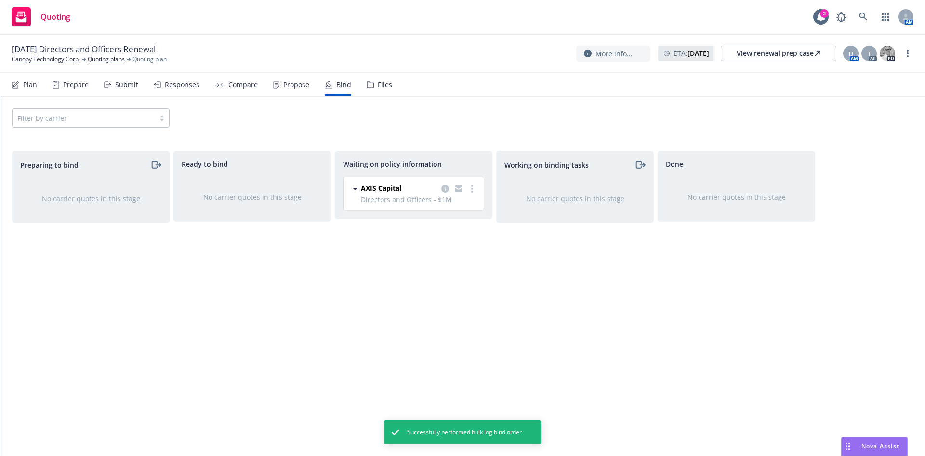
click at [447, 325] on div "Waiting on policy information AXIS Capital Directors and Officers - $1M 08/31/2…" at bounding box center [414, 293] width 158 height 285
click at [727, 57] on link "View renewal prep case" at bounding box center [779, 53] width 116 height 15
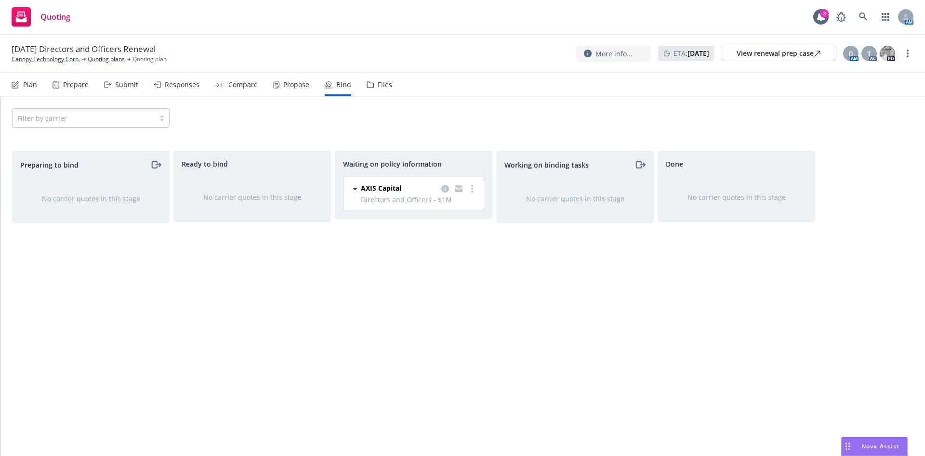
click at [488, 108] on div "Filter by carrier" at bounding box center [462, 117] width 901 height 19
click at [444, 121] on div "Filter by carrier" at bounding box center [462, 117] width 901 height 19
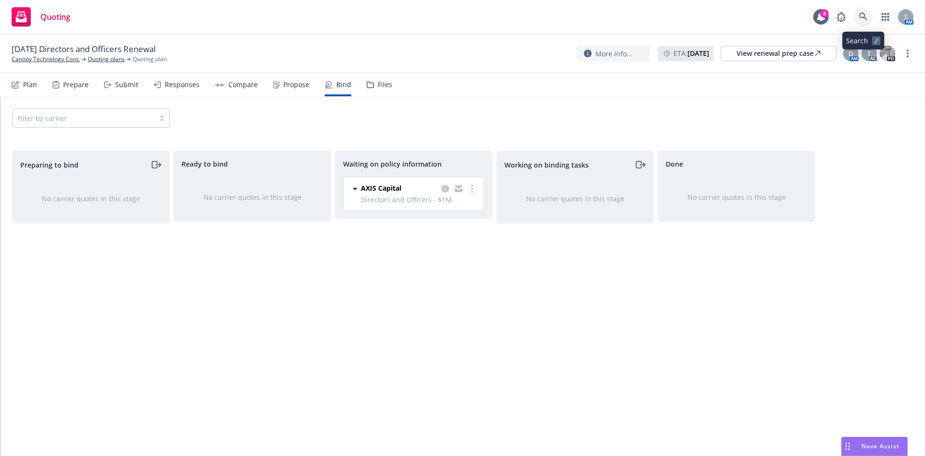
click at [867, 9] on link at bounding box center [863, 16] width 19 height 19
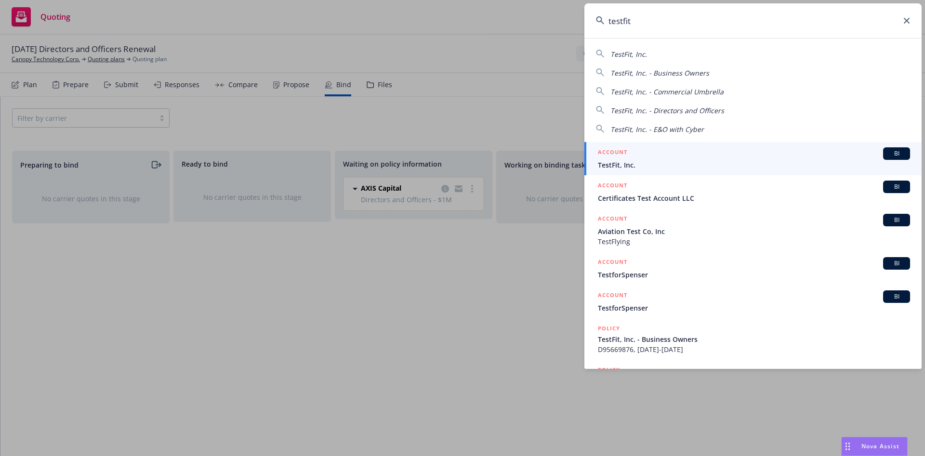
click at [843, 159] on div "ACCOUNT BI" at bounding box center [754, 153] width 312 height 13
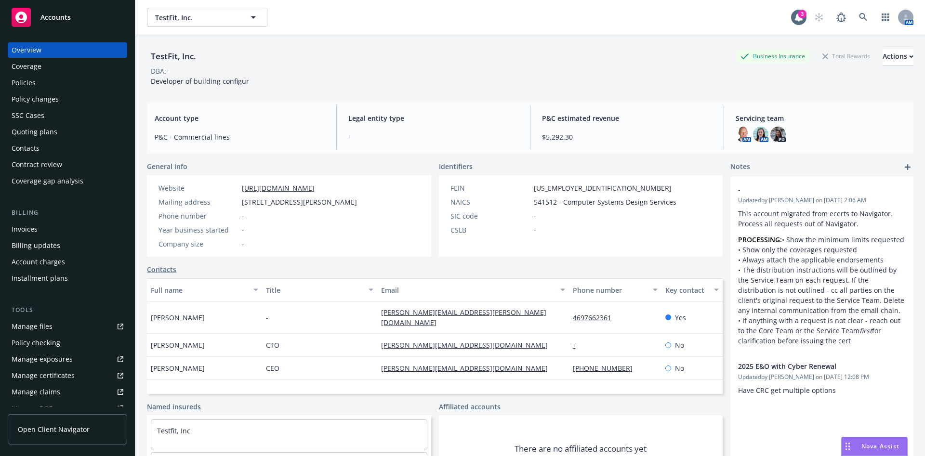
click at [49, 77] on div "Policies" at bounding box center [68, 82] width 112 height 15
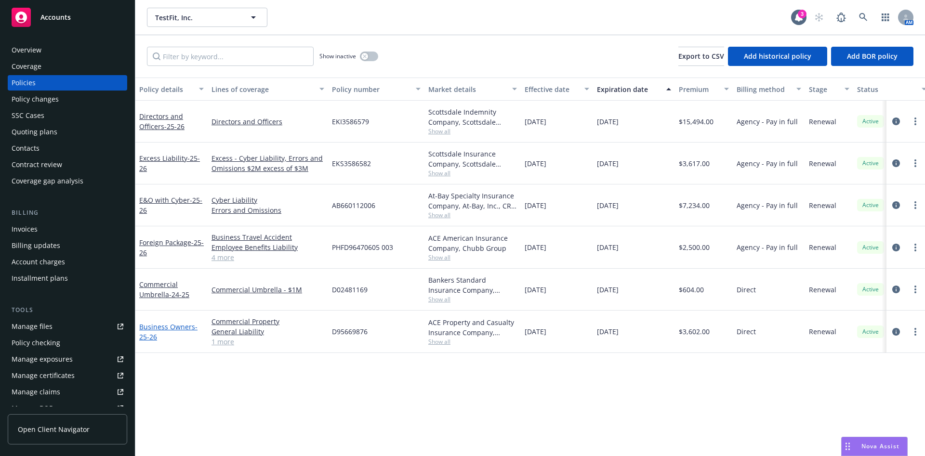
click at [158, 327] on link "Business Owners - 25-26" at bounding box center [168, 331] width 58 height 19
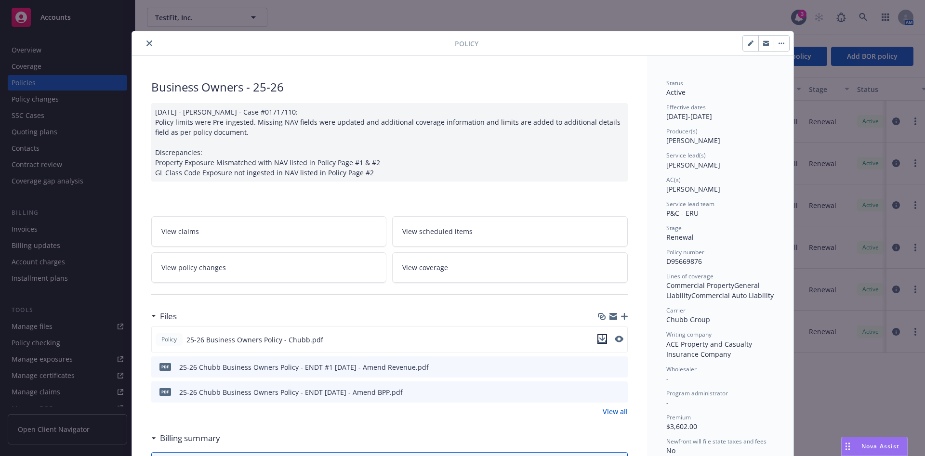
click at [598, 338] on icon "download file" at bounding box center [602, 339] width 8 height 8
click at [225, 35] on div "Policy" at bounding box center [462, 43] width 661 height 25
click at [146, 41] on icon "close" at bounding box center [149, 43] width 6 height 6
